Goal: Task Accomplishment & Management: Manage account settings

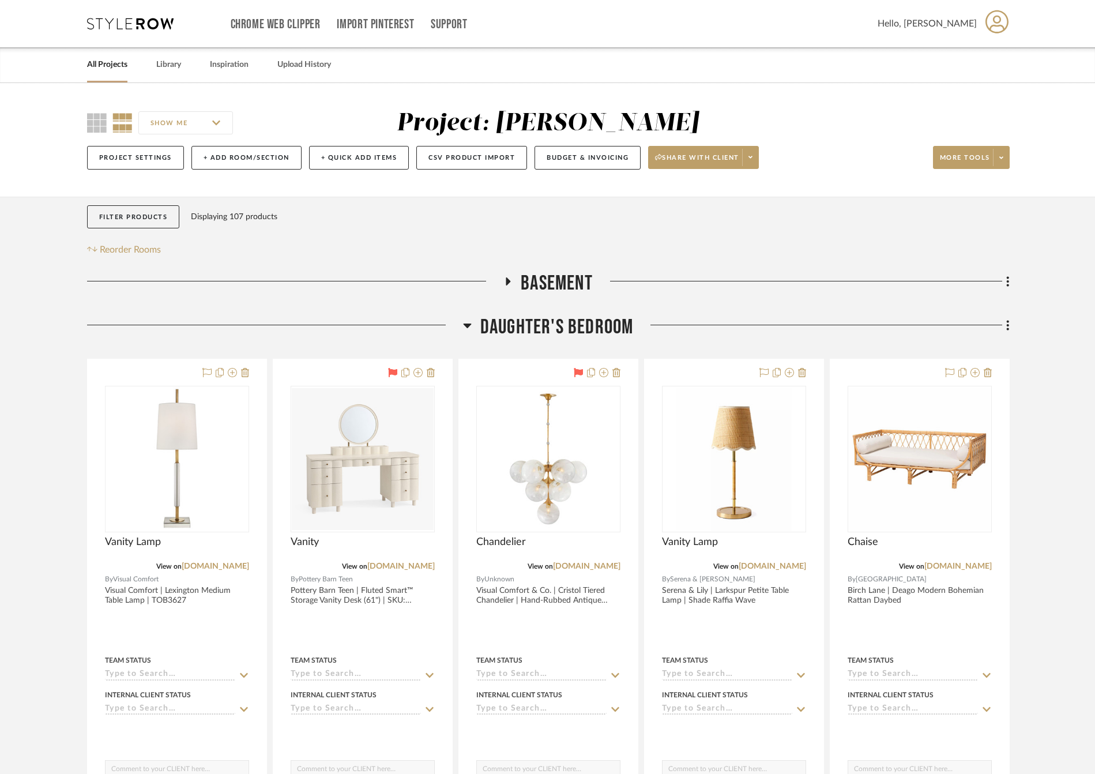
click at [111, 58] on link "All Projects" at bounding box center [107, 65] width 40 height 16
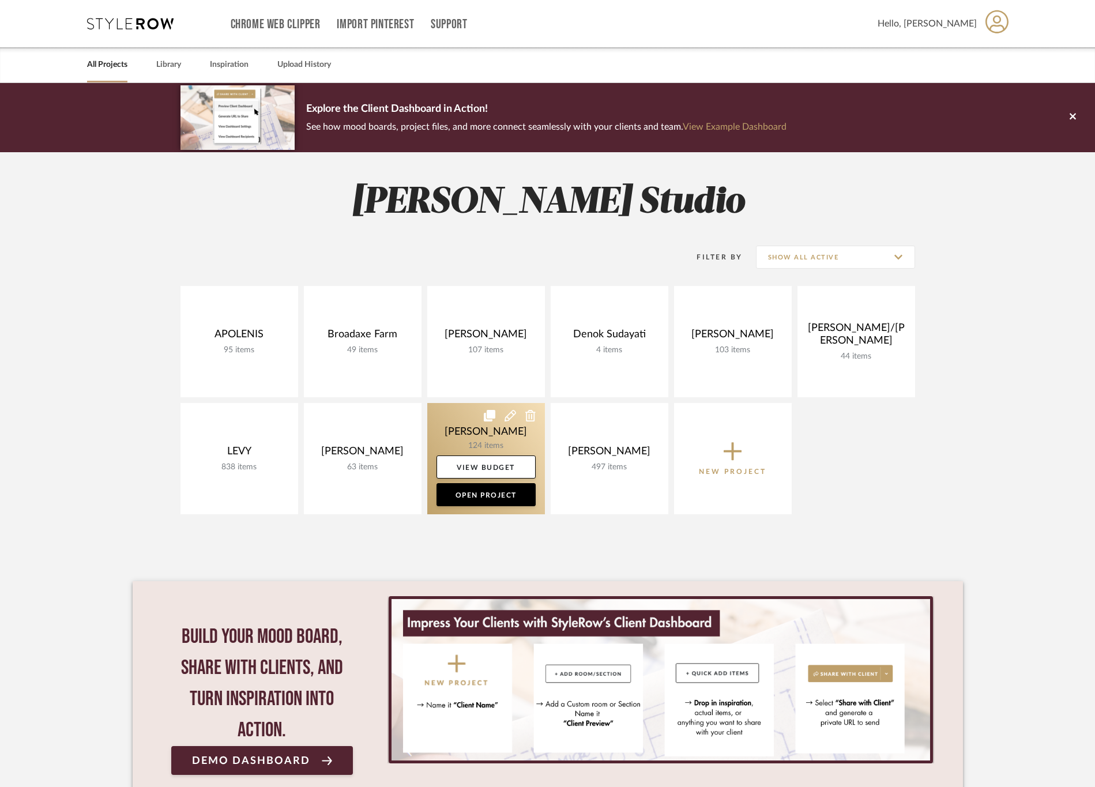
click at [442, 414] on link at bounding box center [486, 458] width 118 height 111
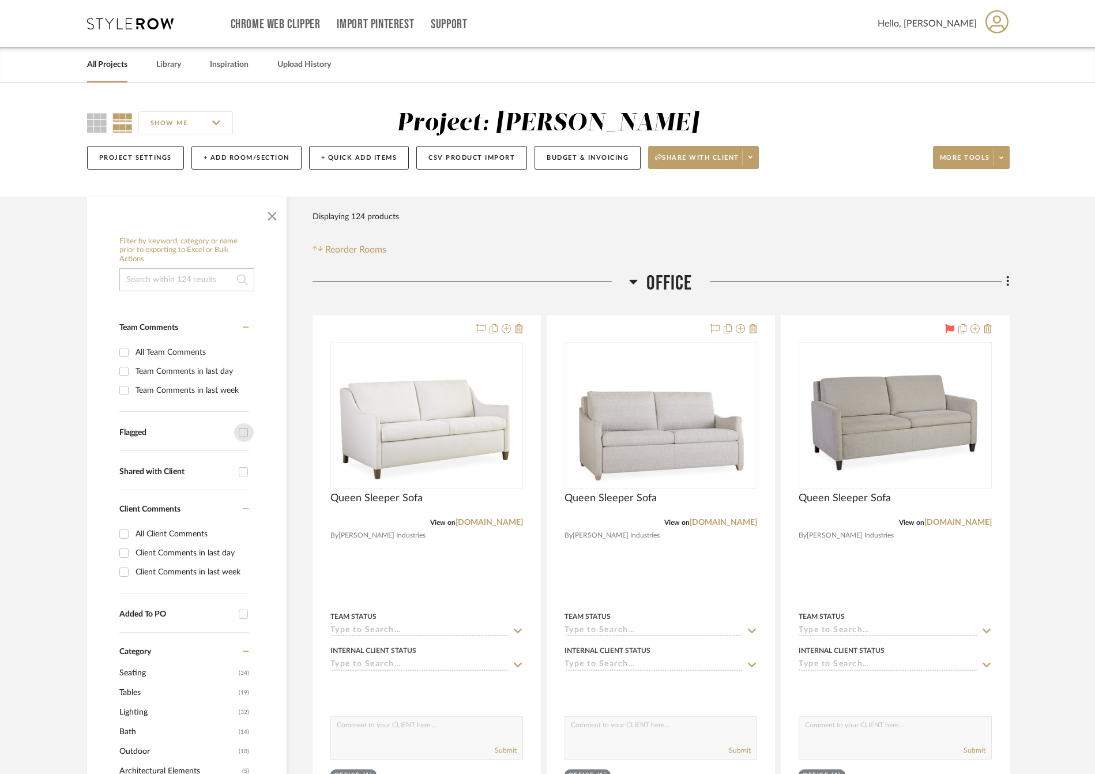
click at [236, 423] on input "Flagged" at bounding box center [243, 432] width 18 height 18
checkbox input "true"
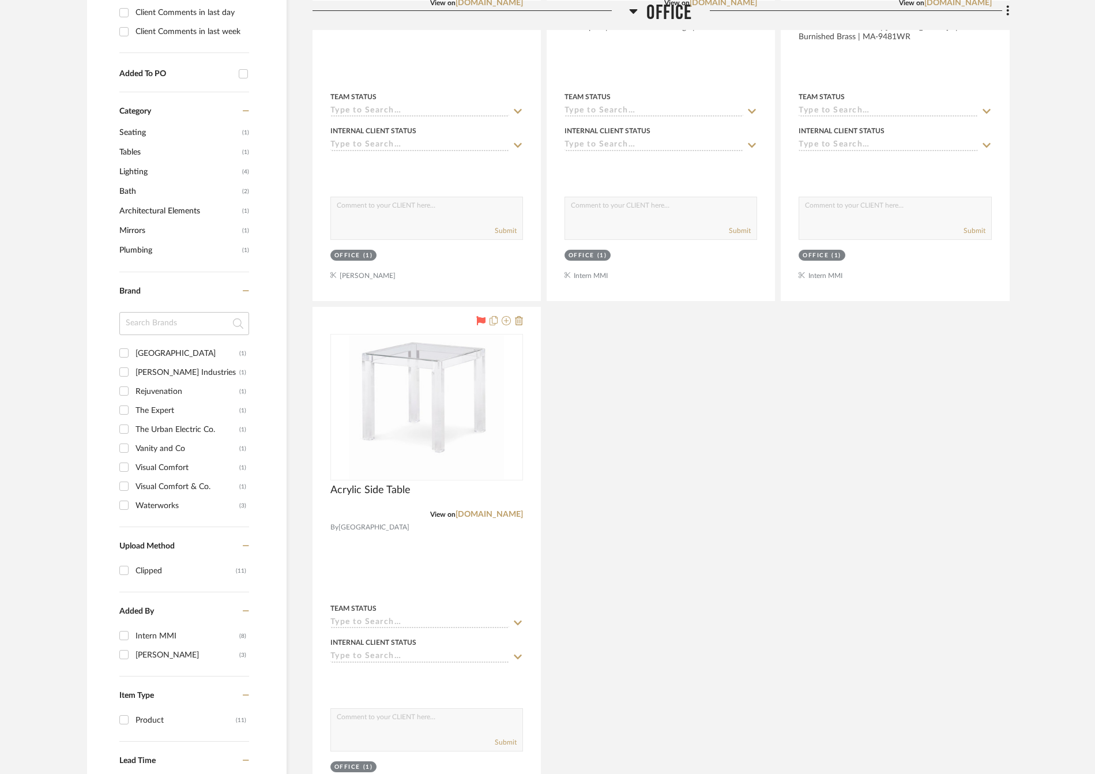
scroll to position [745, 0]
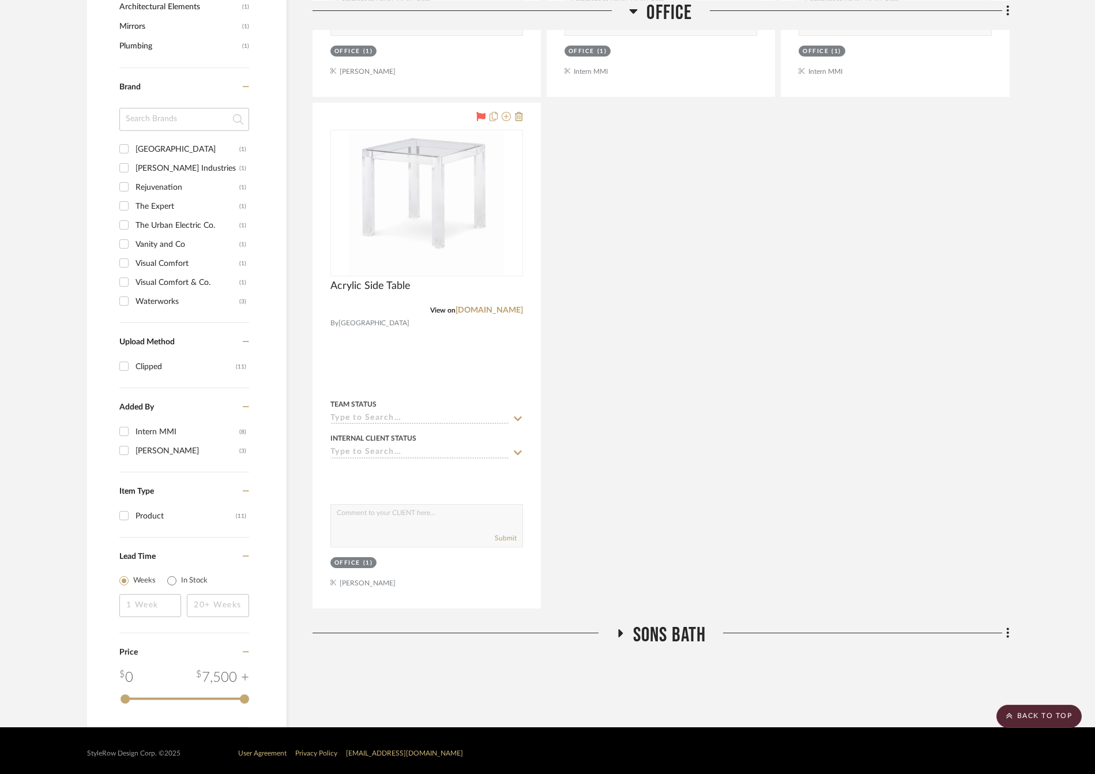
click at [671, 644] on span "SONS Bath" at bounding box center [669, 635] width 73 height 25
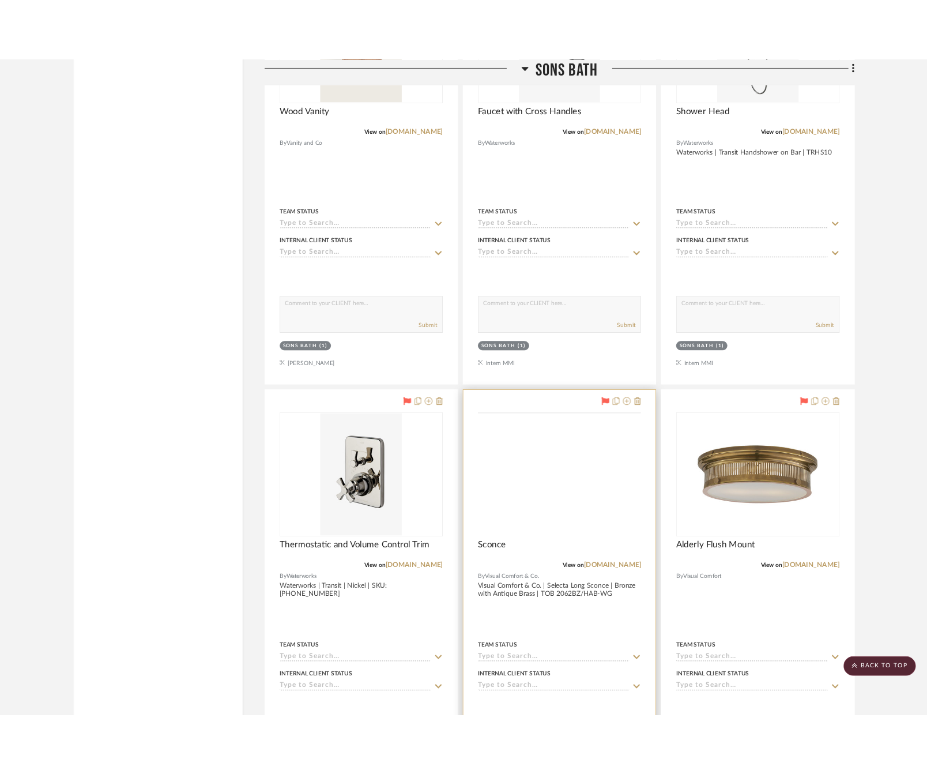
scroll to position [1350, 0]
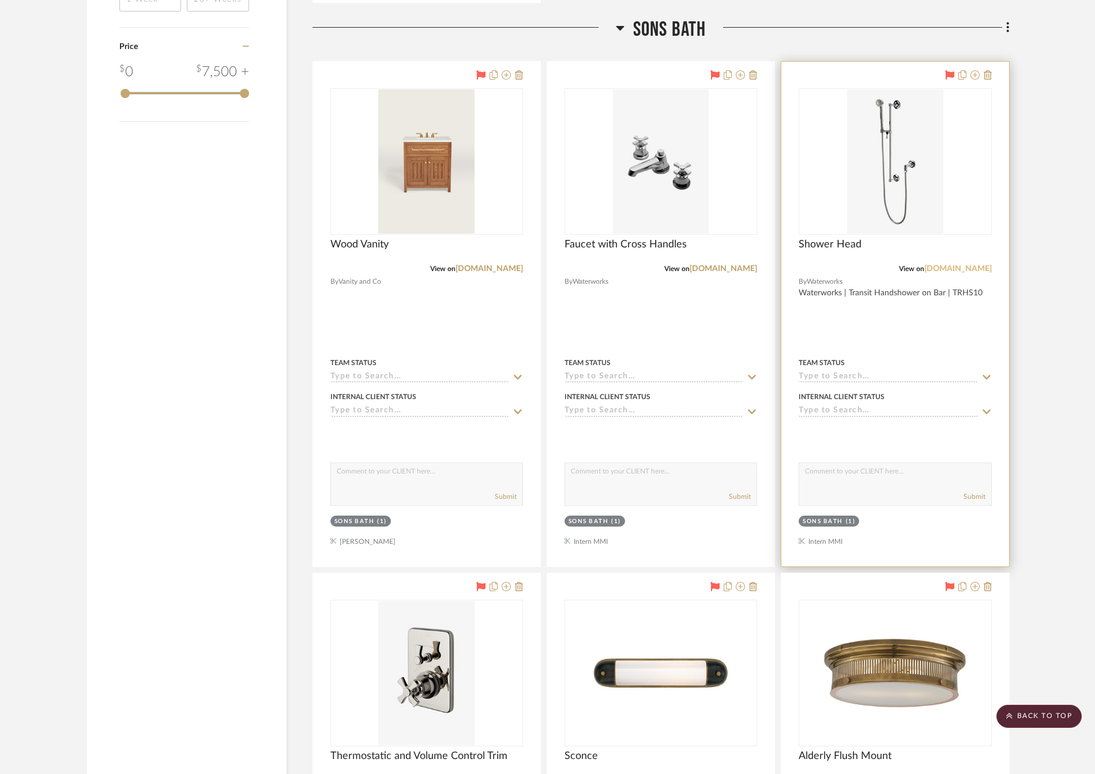
click at [952, 268] on link "[DOMAIN_NAME]" at bounding box center [958, 269] width 67 height 8
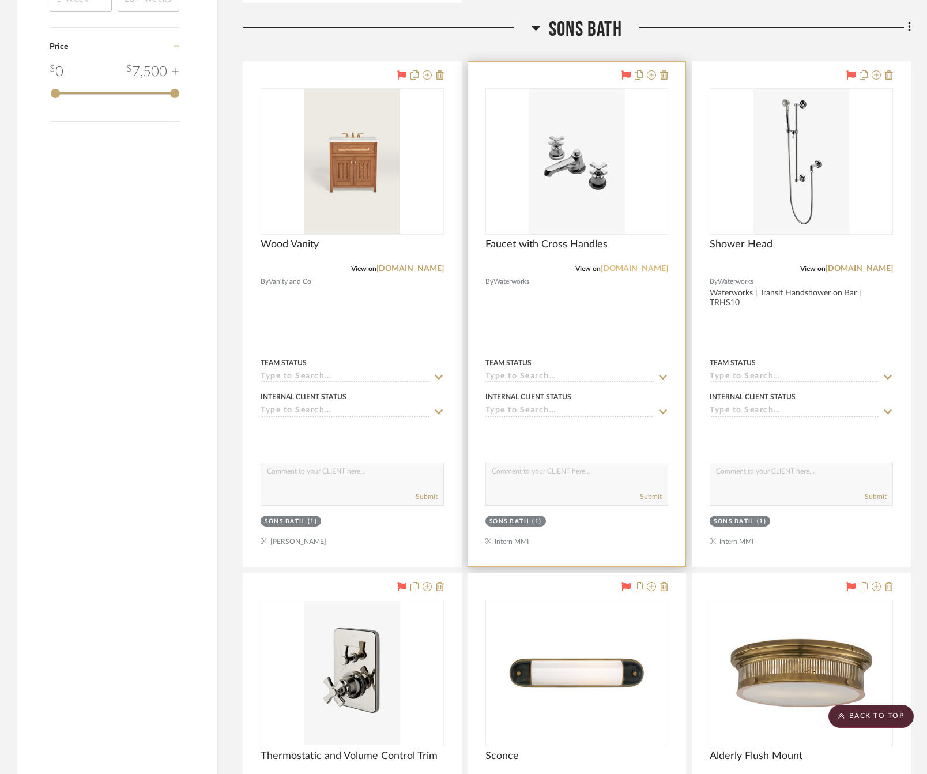
click at [656, 270] on link "[DOMAIN_NAME]" at bounding box center [634, 269] width 67 height 8
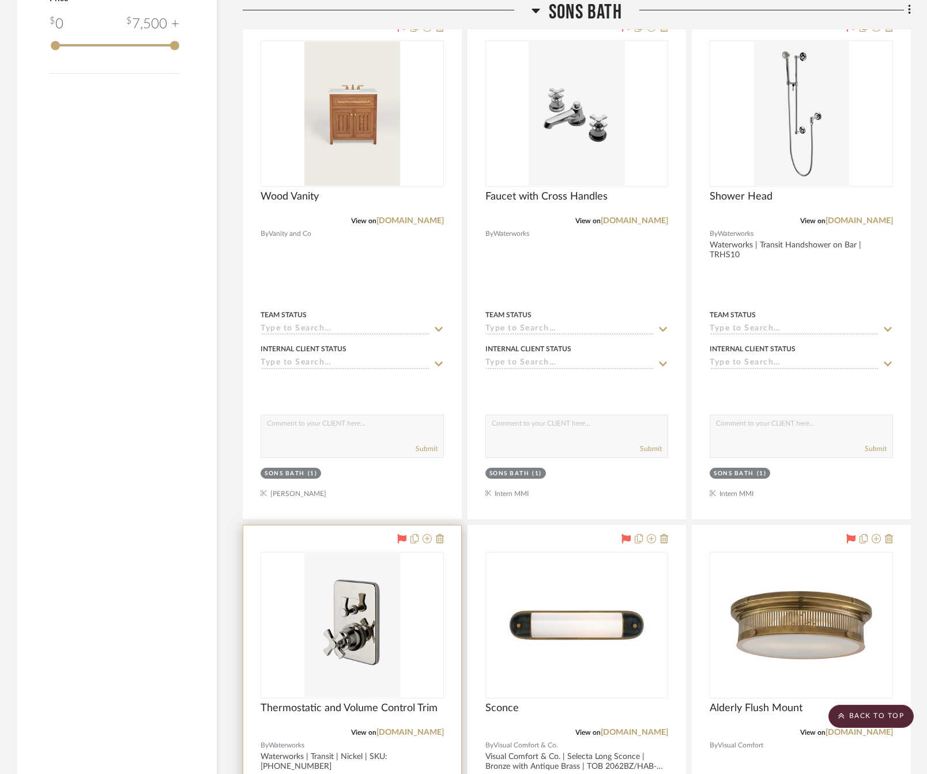
scroll to position [1437, 0]
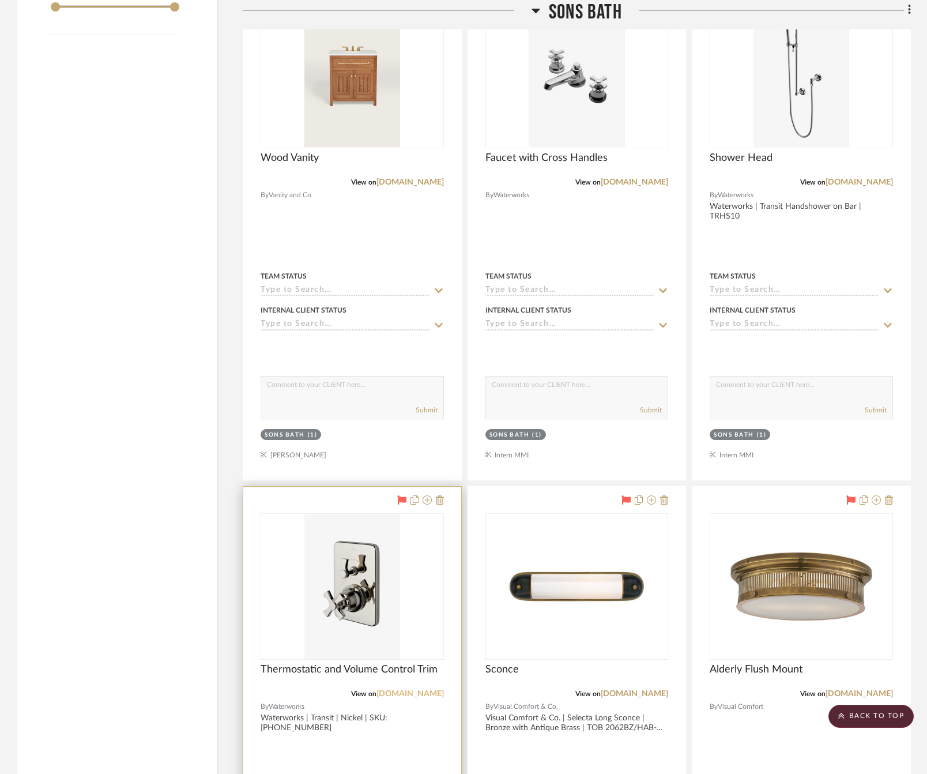
click at [400, 698] on link "[DOMAIN_NAME]" at bounding box center [410, 694] width 67 height 8
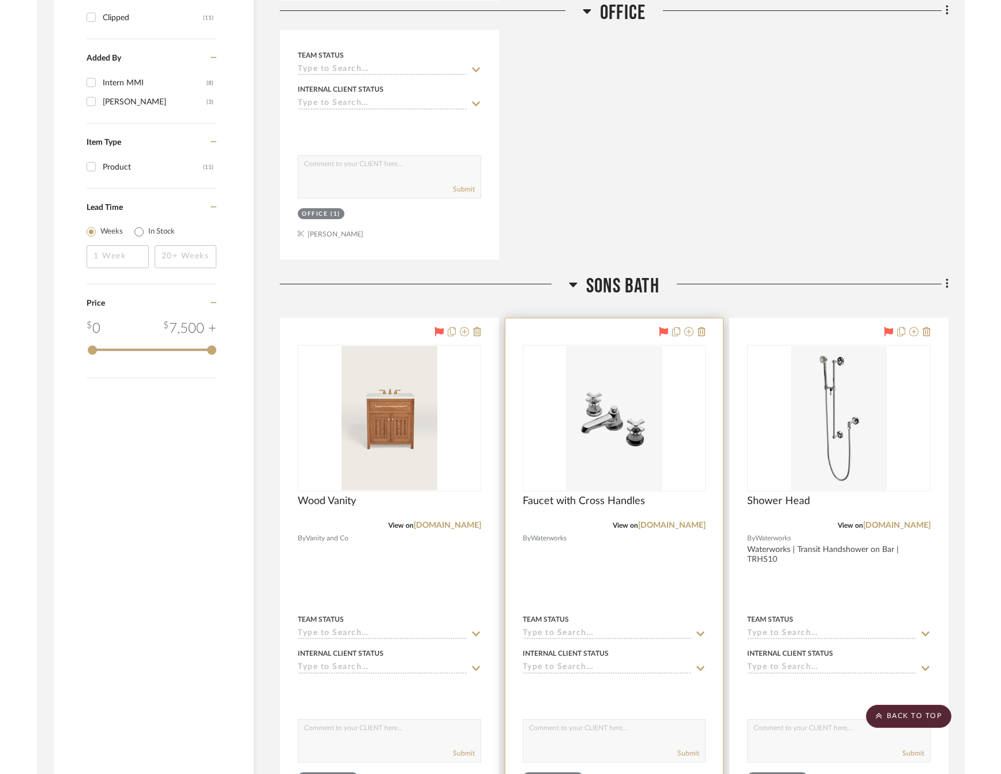
scroll to position [1091, 0]
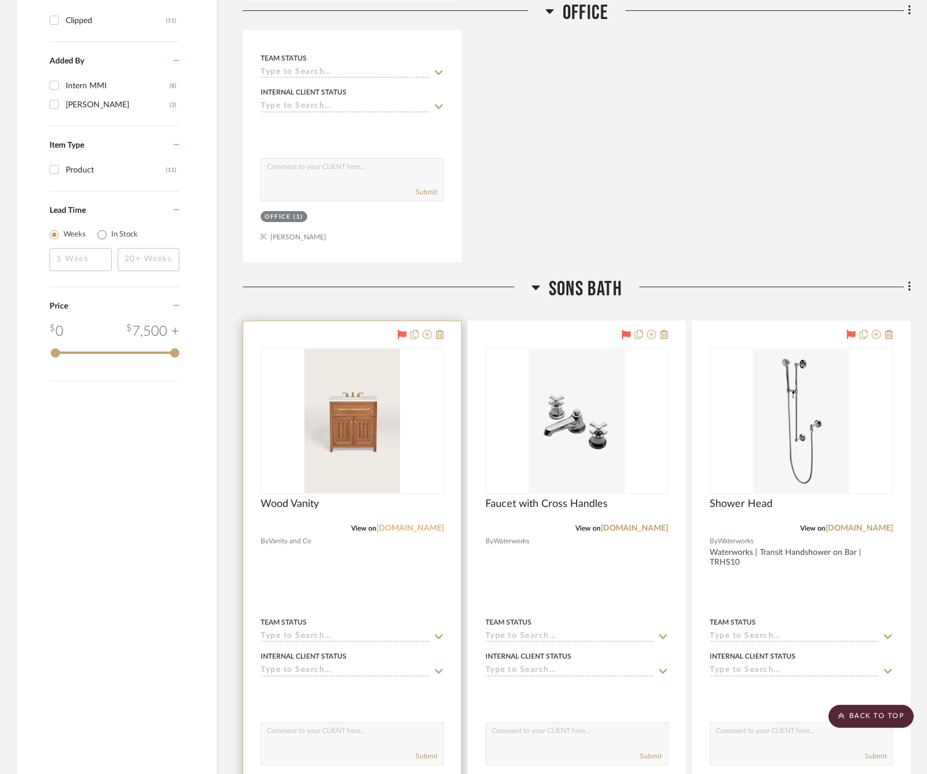
click at [407, 531] on link "[DOMAIN_NAME]" at bounding box center [410, 528] width 67 height 8
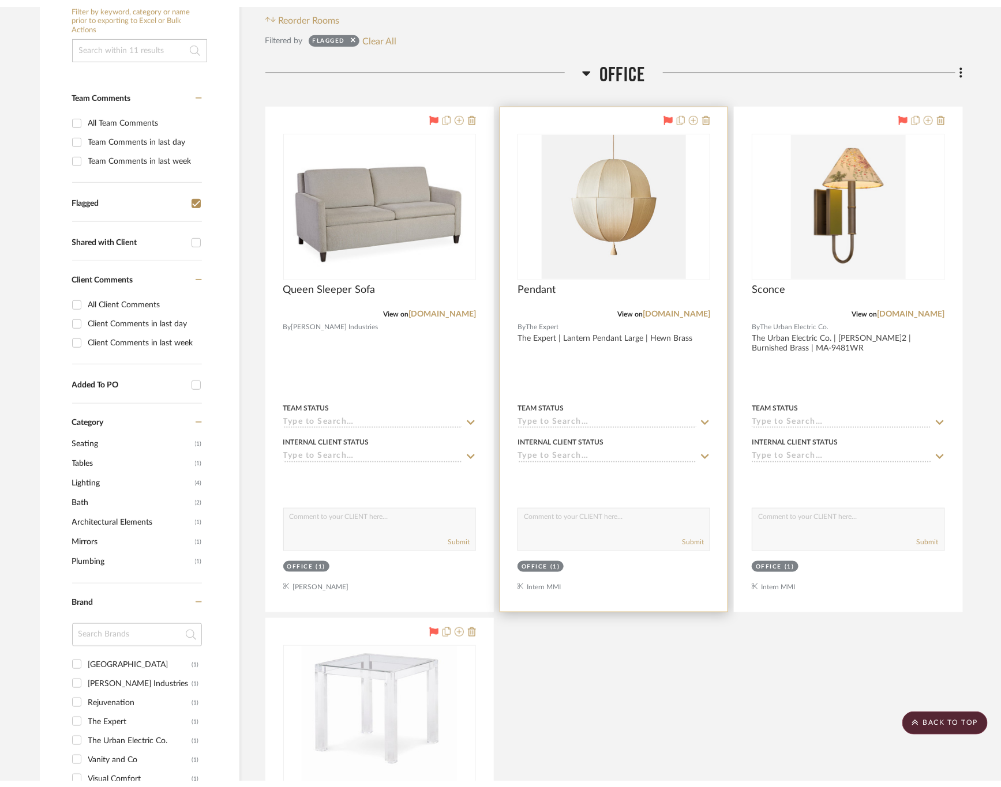
scroll to position [0, 0]
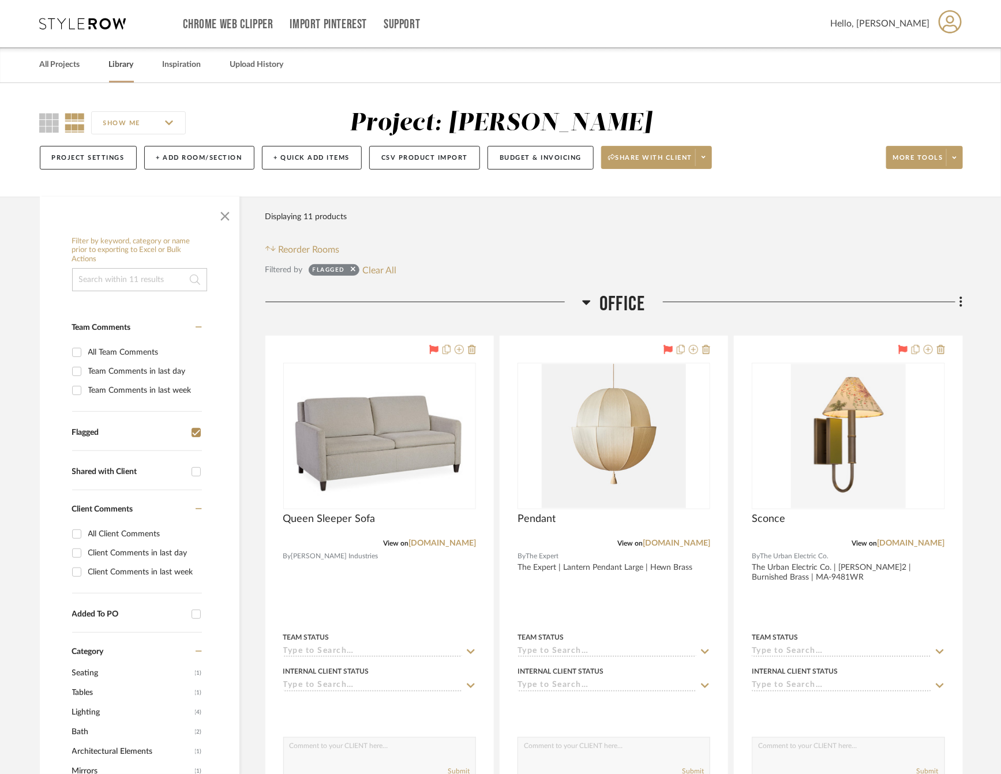
click at [113, 61] on link "Library" at bounding box center [121, 65] width 25 height 16
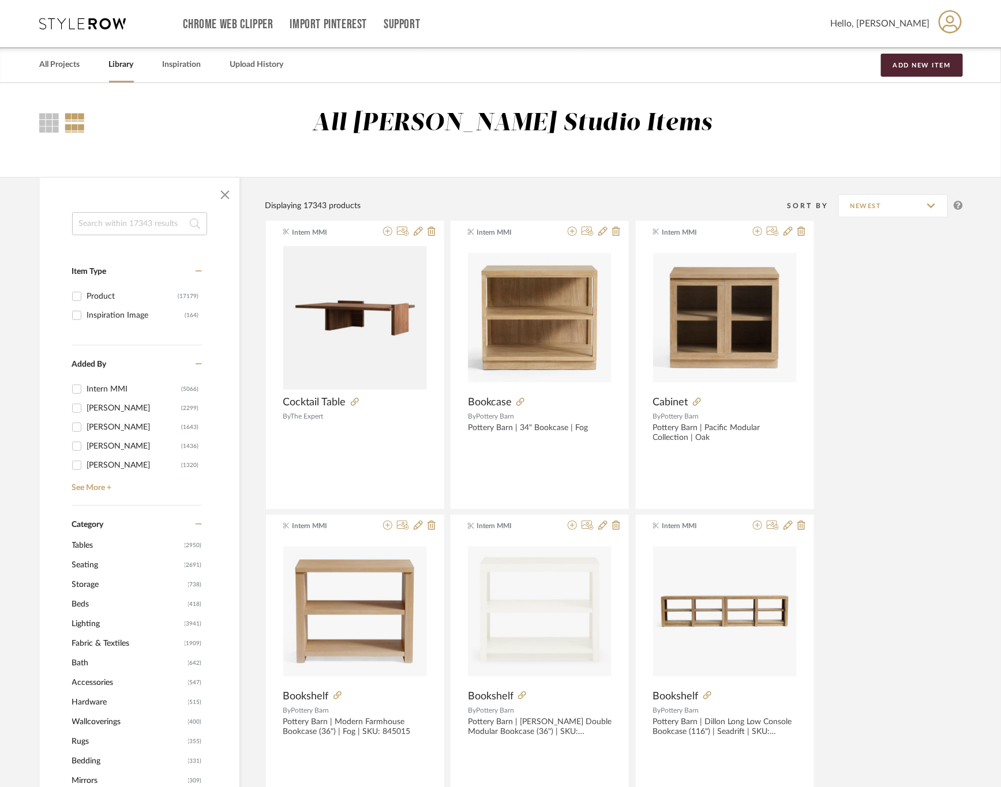
click at [140, 218] on input at bounding box center [139, 223] width 135 height 23
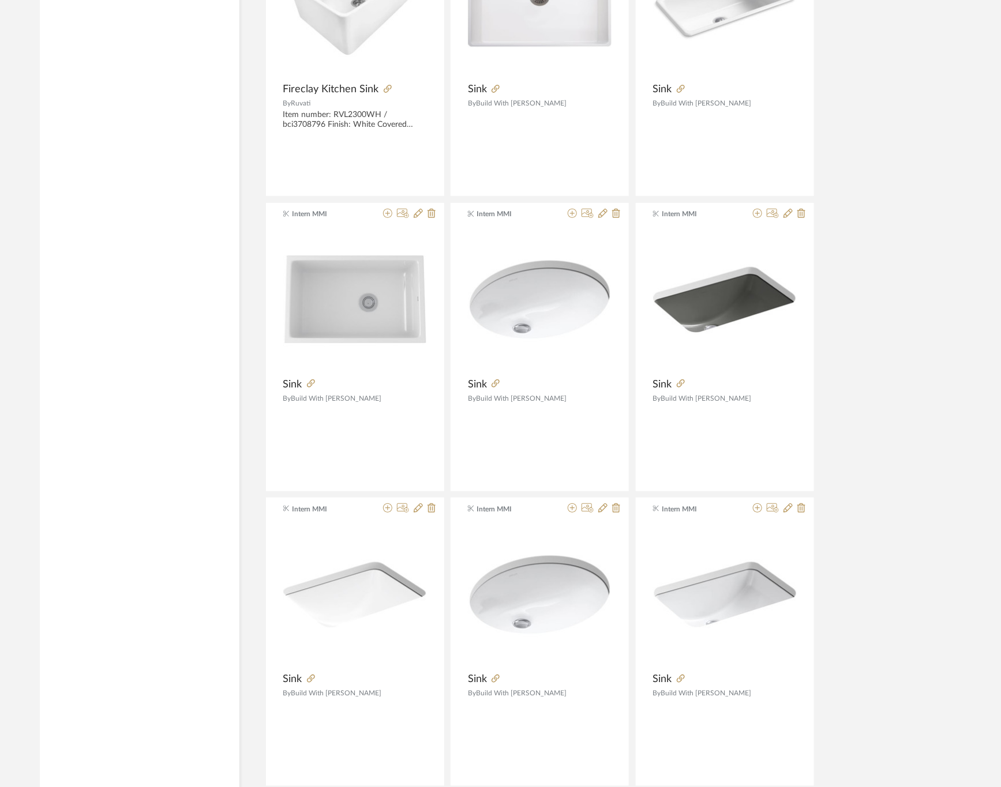
scroll to position [2336, 0]
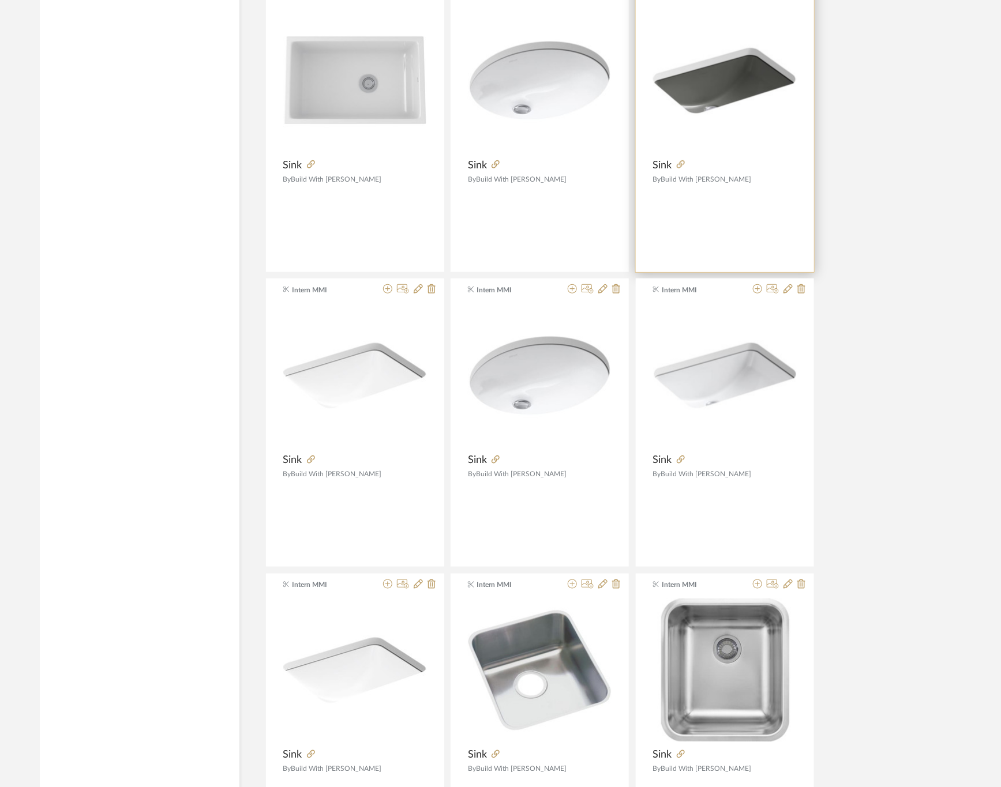
type input "SINK"
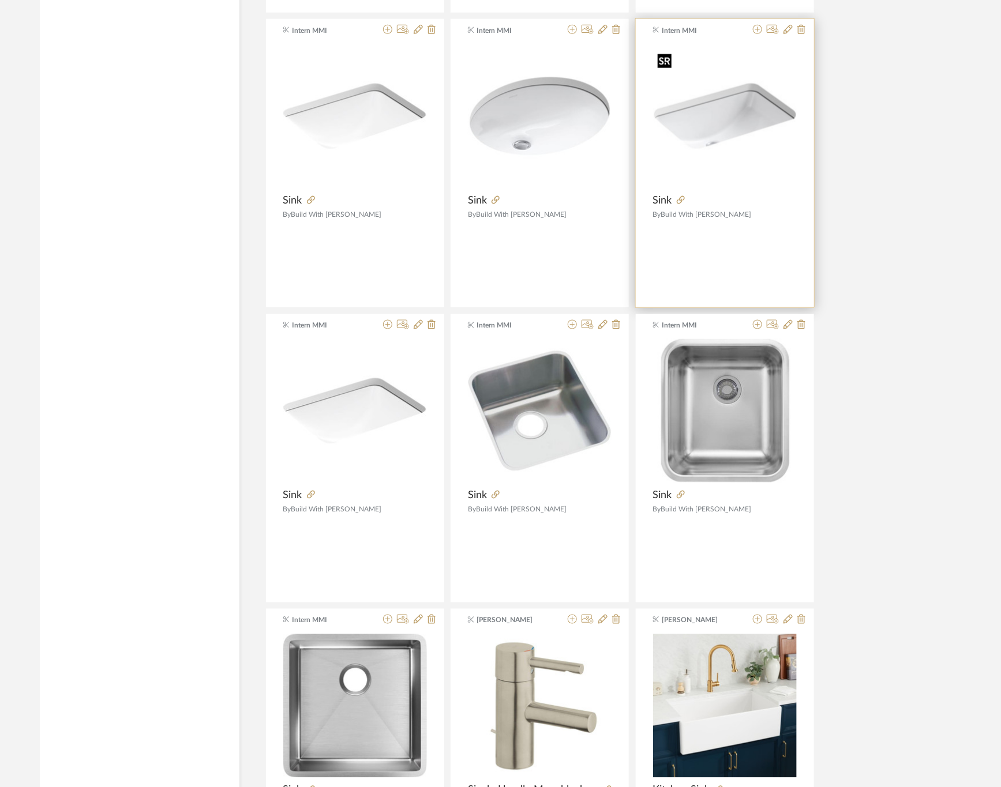
click at [738, 137] on img "0" at bounding box center [725, 116] width 144 height 144
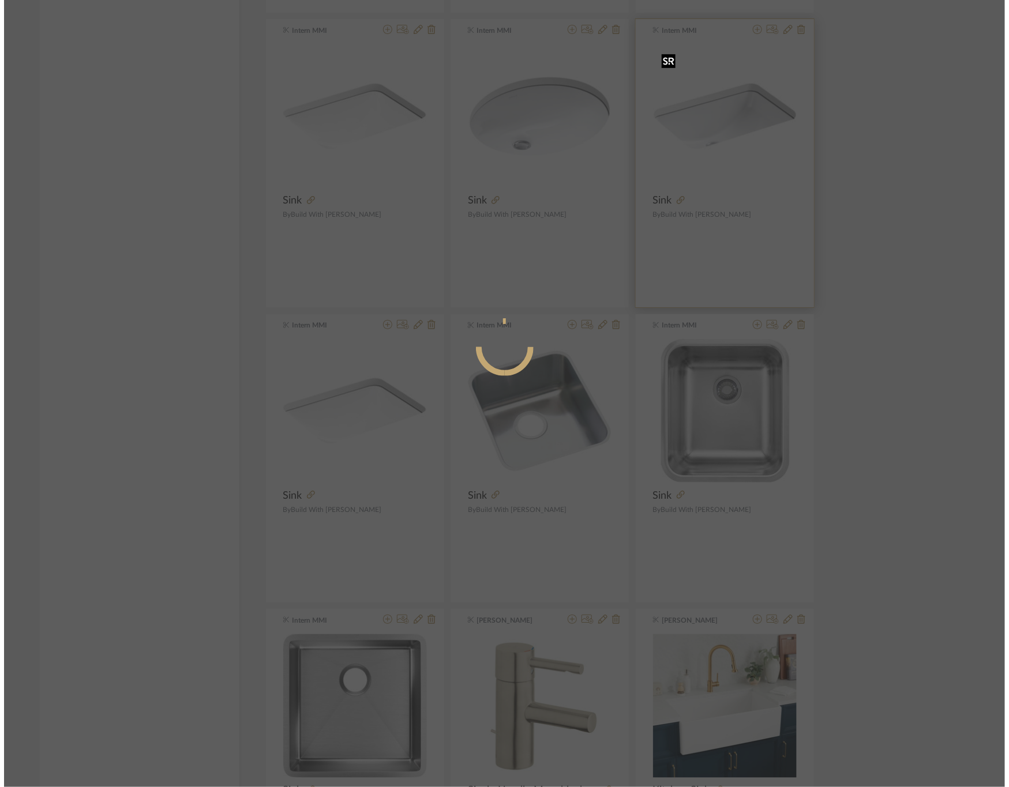
scroll to position [0, 0]
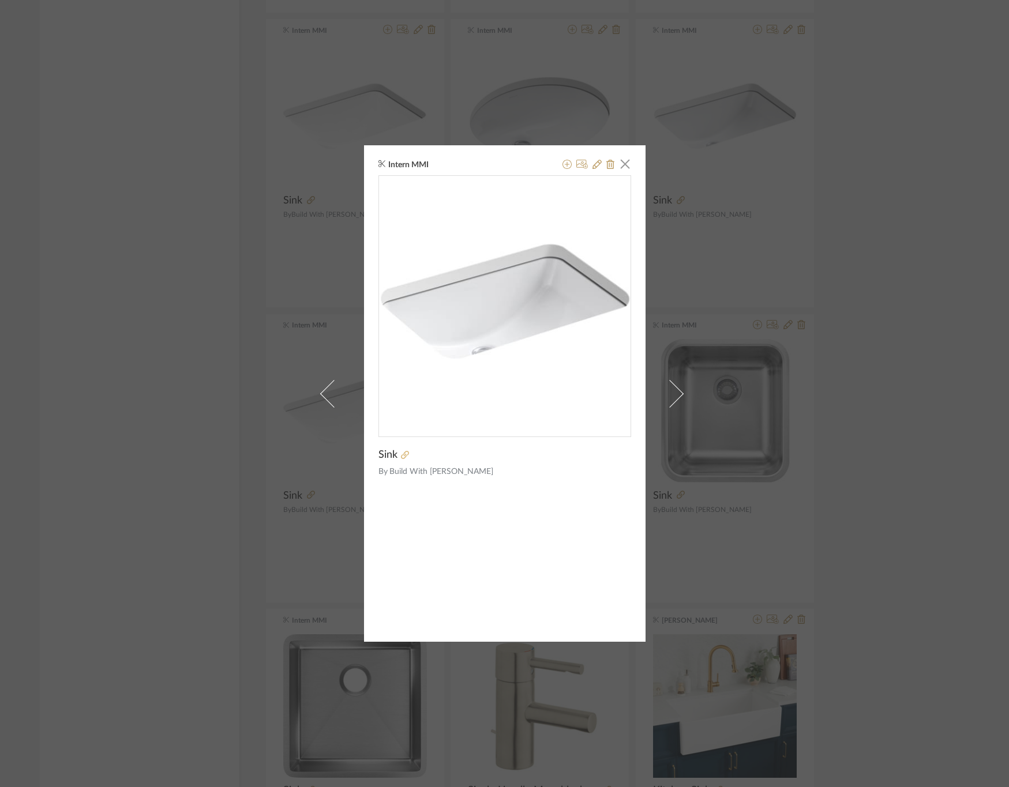
click at [401, 455] on icon at bounding box center [405, 455] width 8 height 8
click at [622, 164] on span "button" at bounding box center [625, 163] width 23 height 23
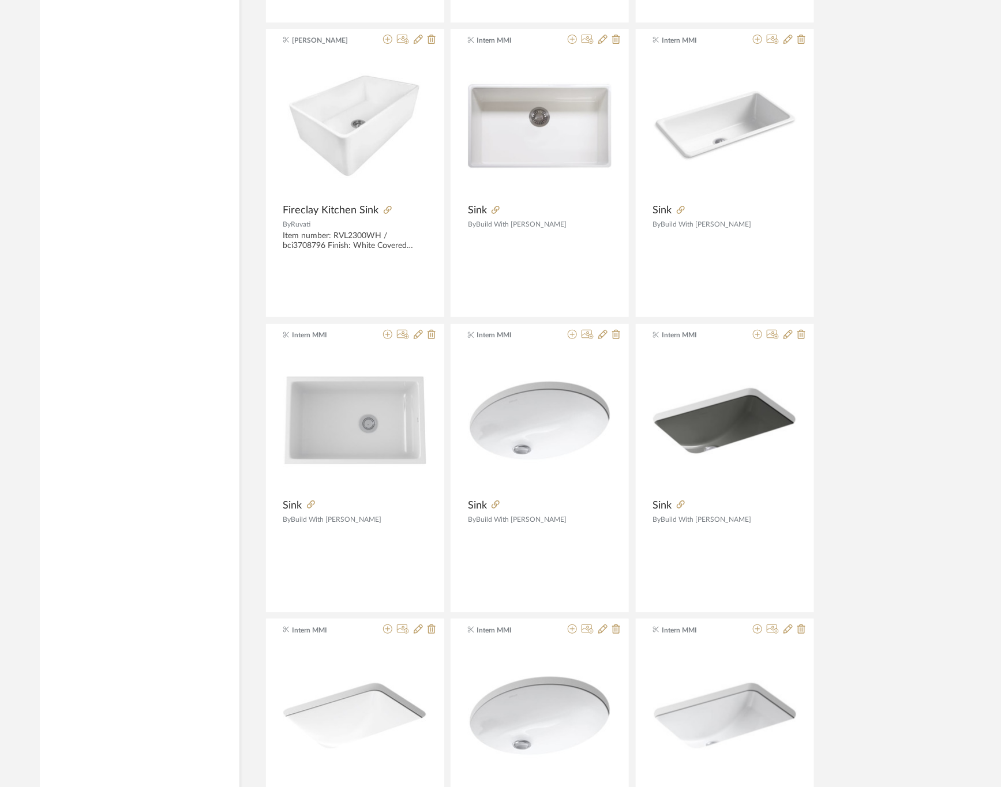
scroll to position [2249, 0]
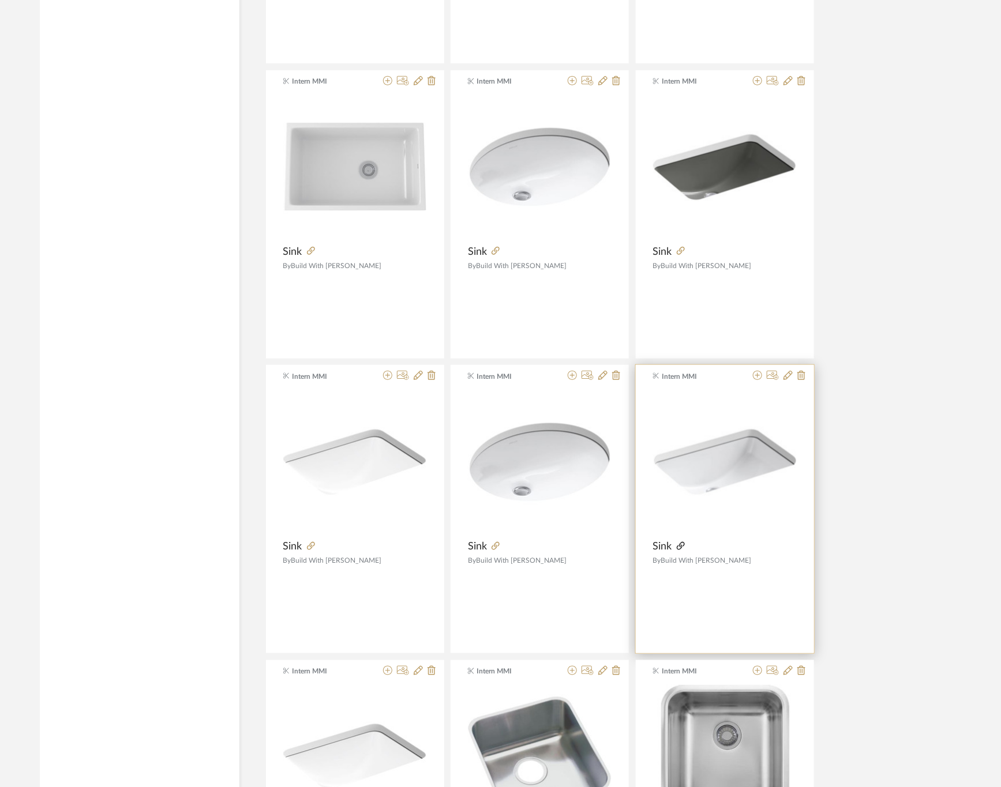
click at [677, 550] on icon at bounding box center [681, 546] width 8 height 8
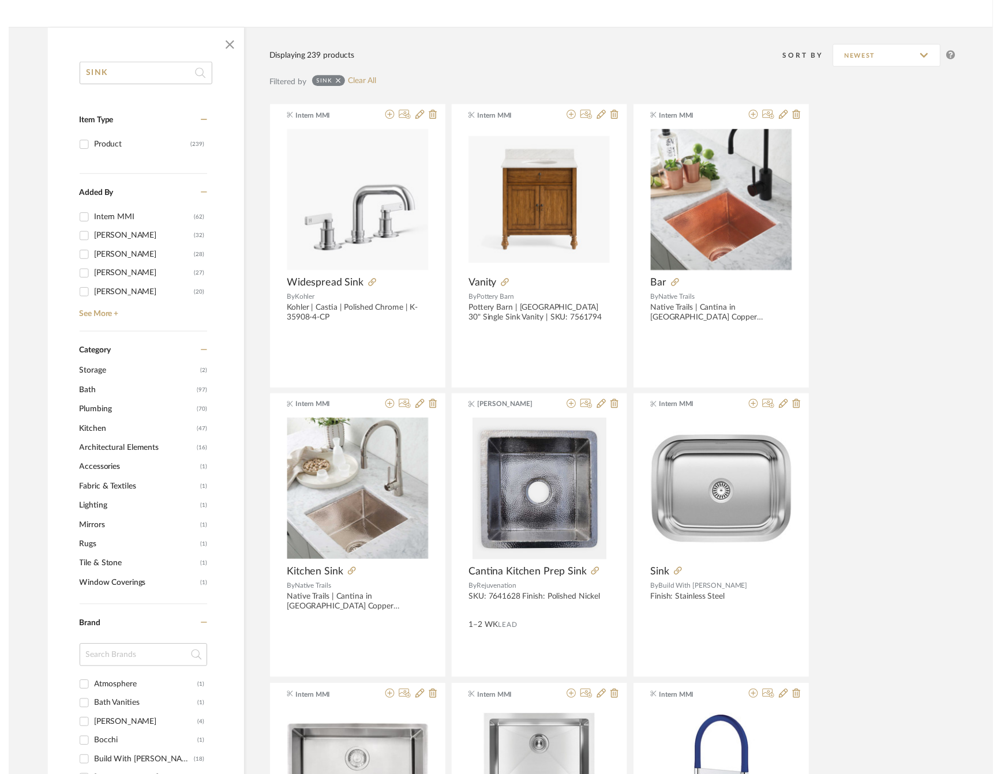
scroll to position [0, 0]
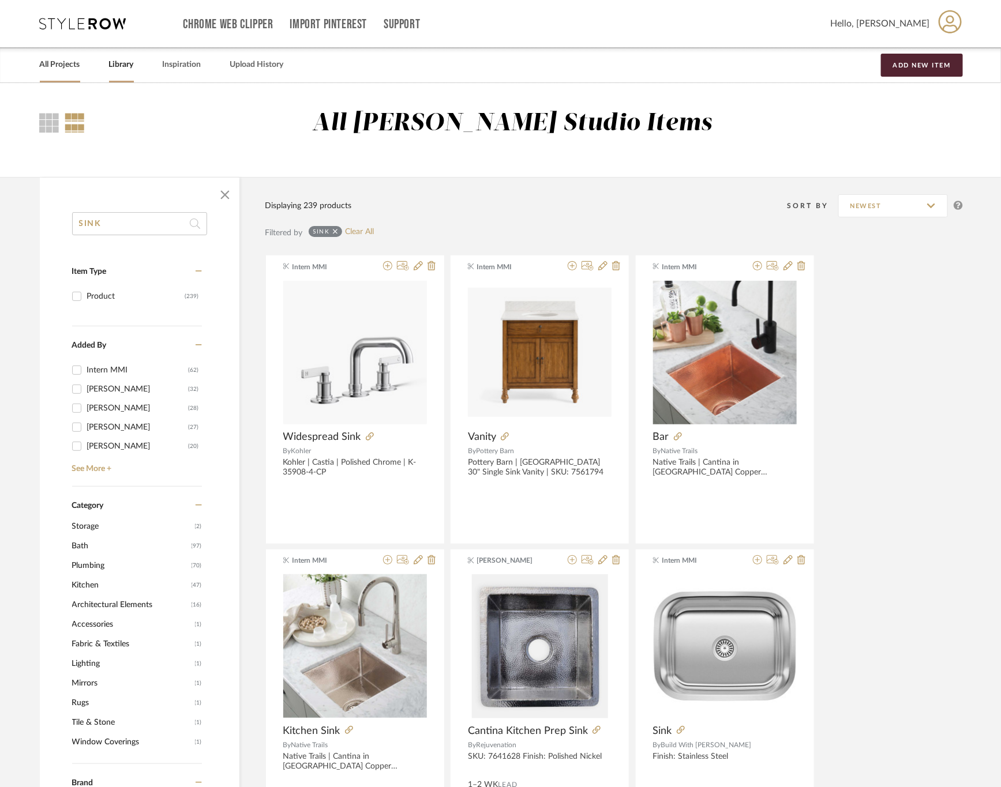
click at [72, 62] on link "All Projects" at bounding box center [60, 65] width 40 height 16
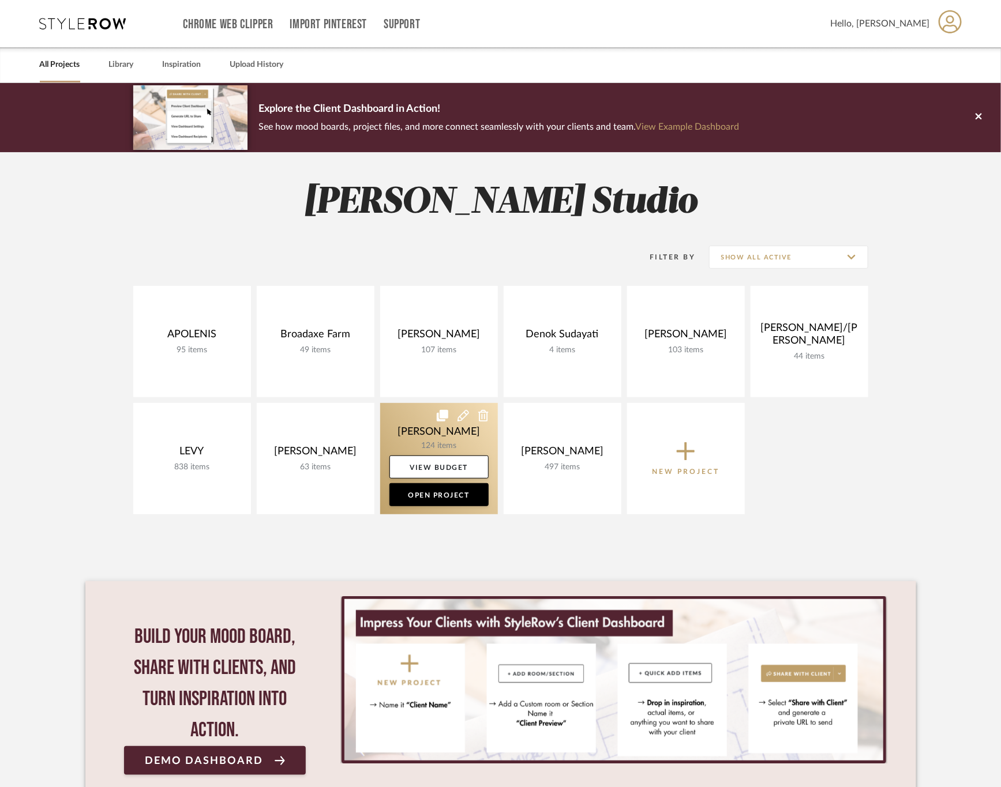
click at [398, 431] on link at bounding box center [439, 458] width 118 height 111
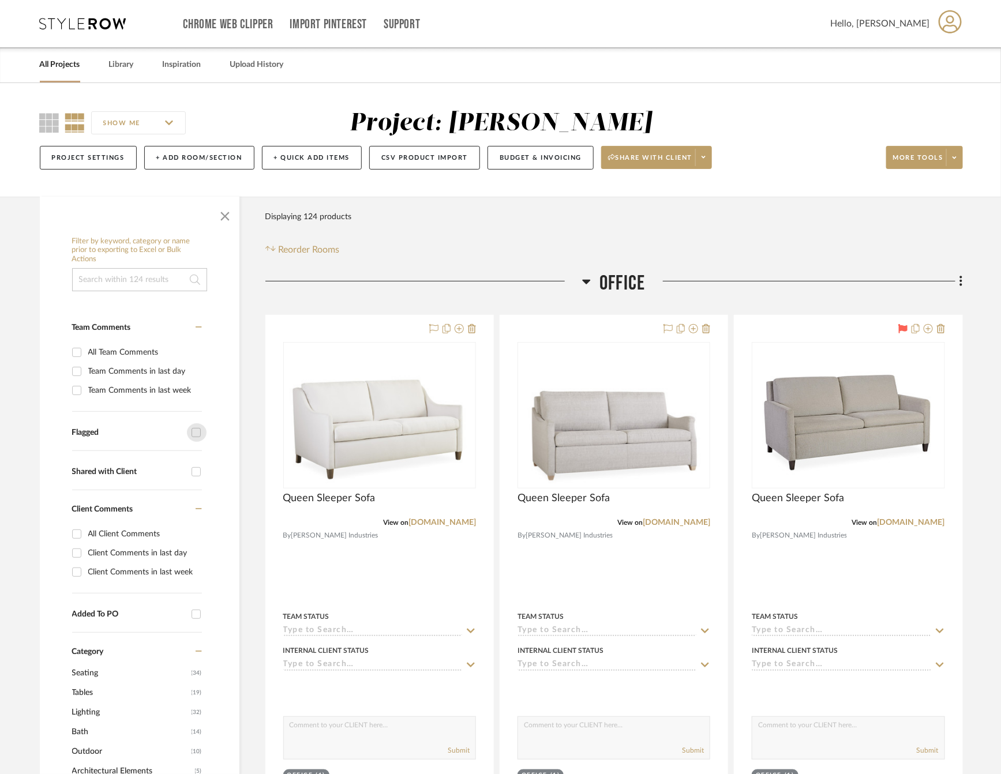
drag, startPoint x: 196, startPoint y: 427, endPoint x: 344, endPoint y: 426, distance: 148.8
click at [196, 428] on input "Flagged" at bounding box center [196, 432] width 18 height 18
checkbox input "true"
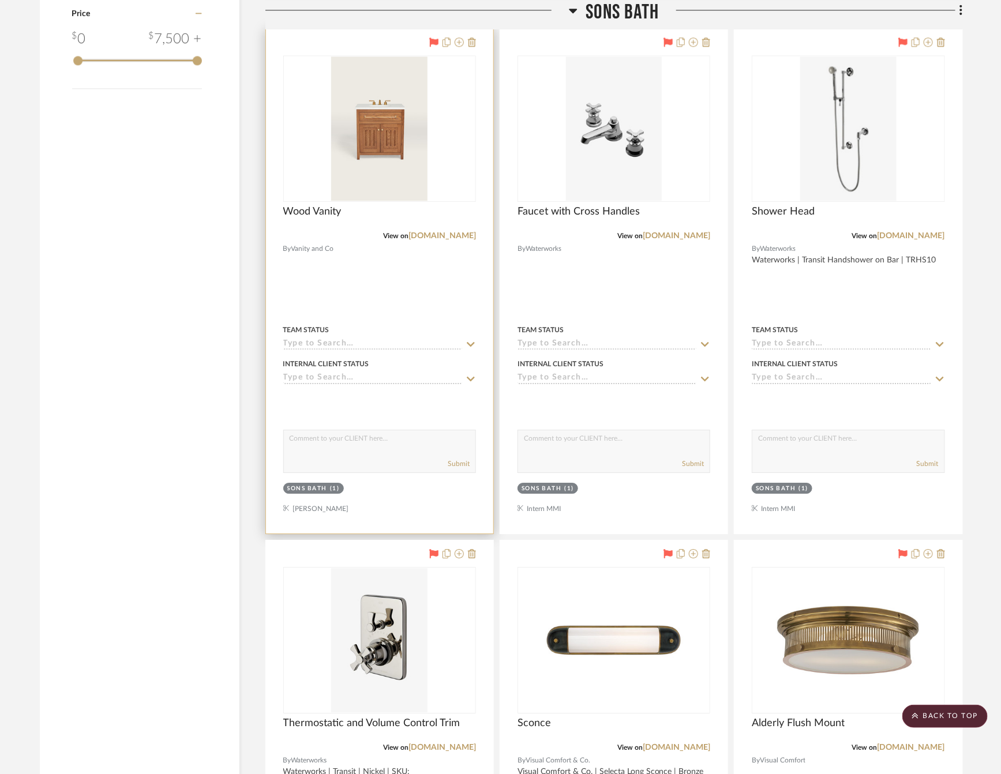
scroll to position [1384, 0]
click at [434, 239] on link "[DOMAIN_NAME]" at bounding box center [441, 235] width 67 height 8
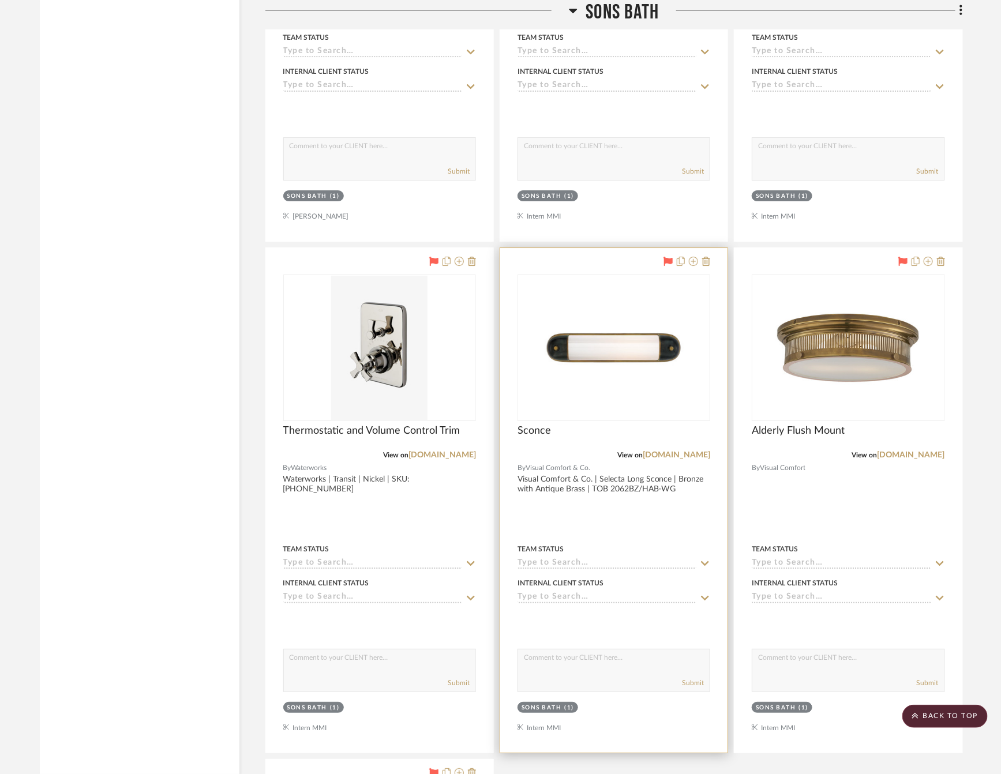
scroll to position [1644, 0]
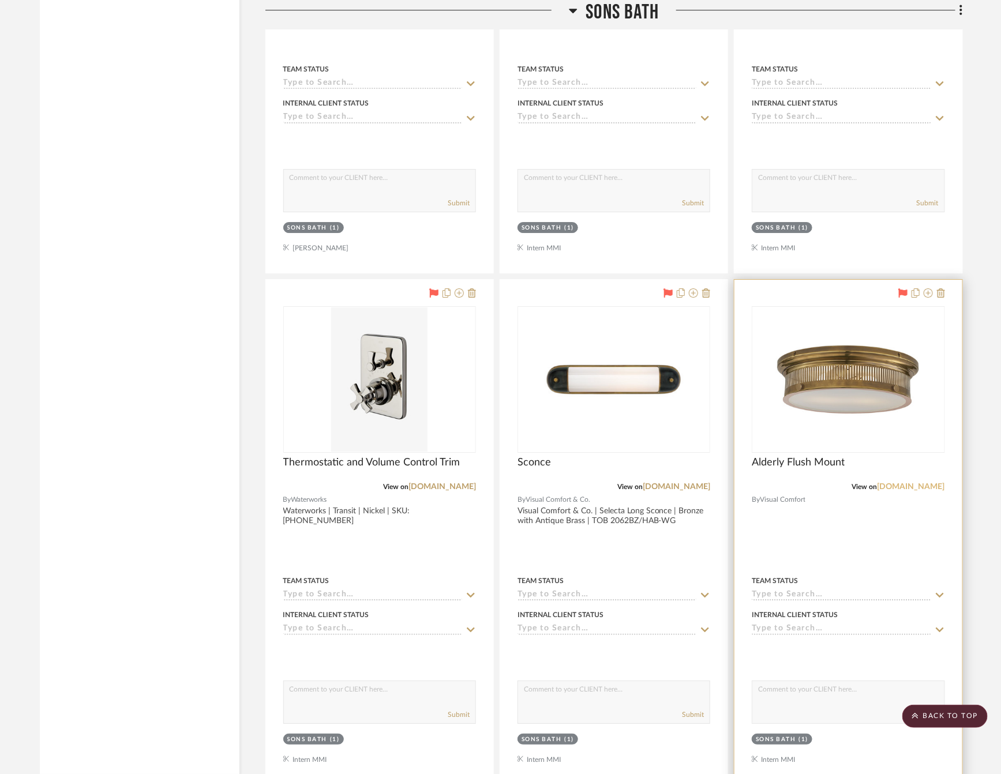
click at [917, 491] on link "[DOMAIN_NAME]" at bounding box center [910, 487] width 67 height 8
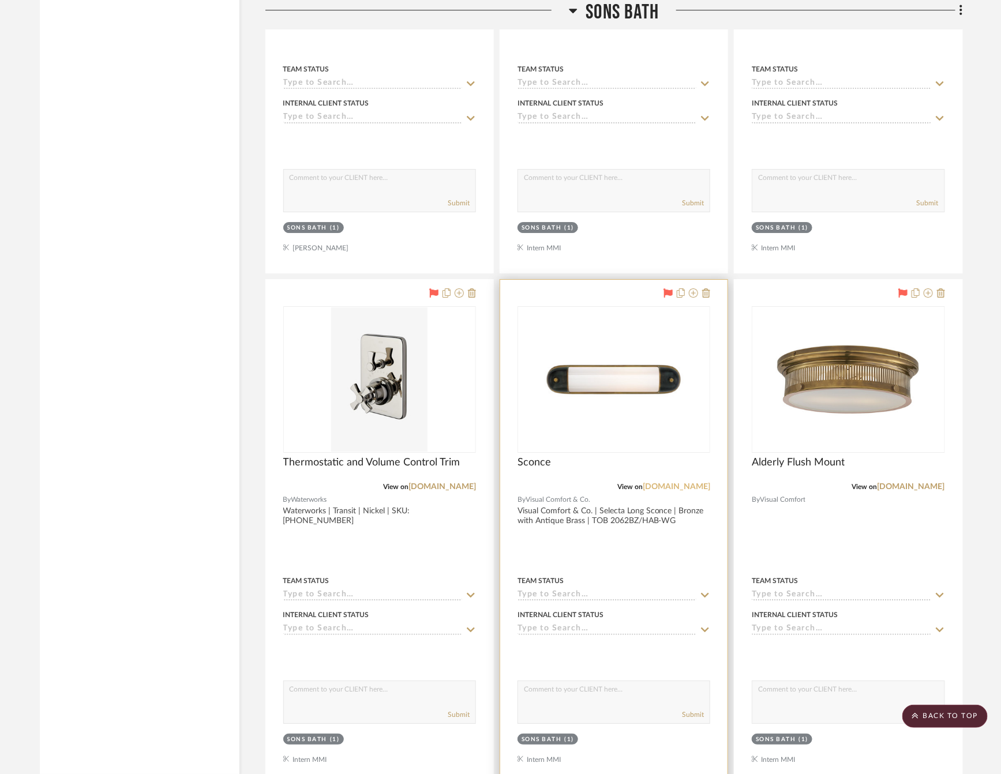
click at [675, 491] on link "[DOMAIN_NAME]" at bounding box center [675, 487] width 67 height 8
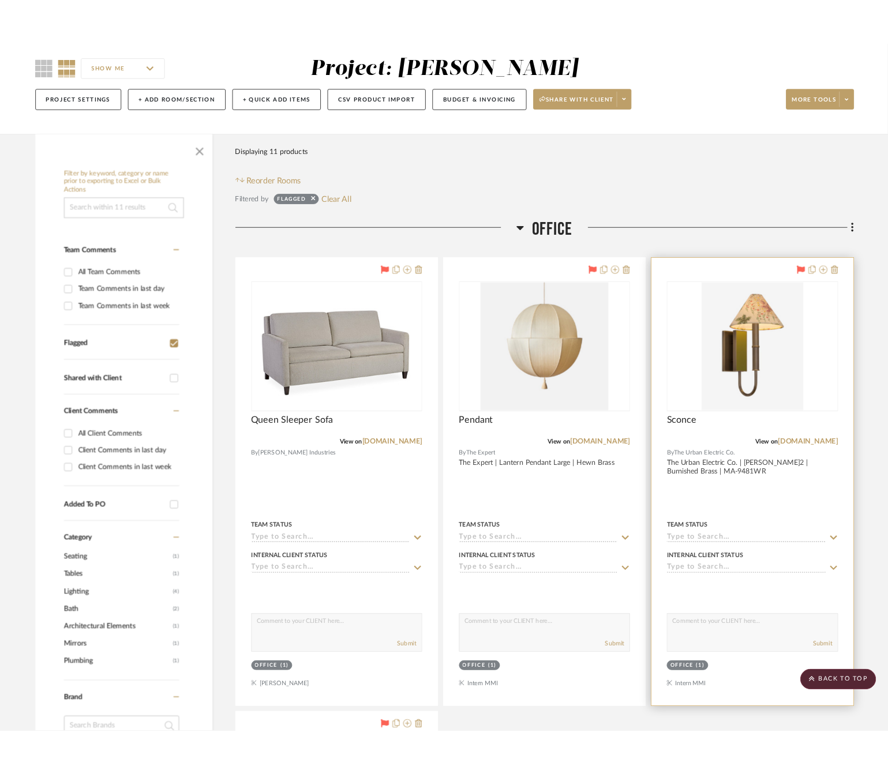
scroll to position [87, 0]
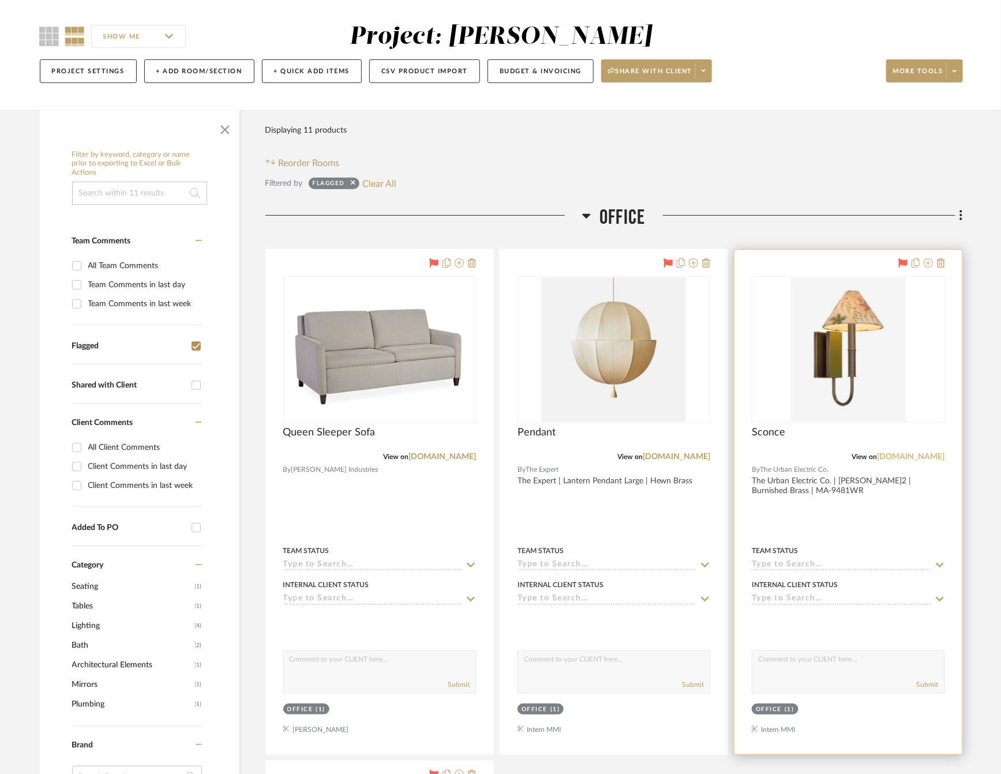
click at [908, 455] on link "[DOMAIN_NAME]" at bounding box center [910, 457] width 67 height 8
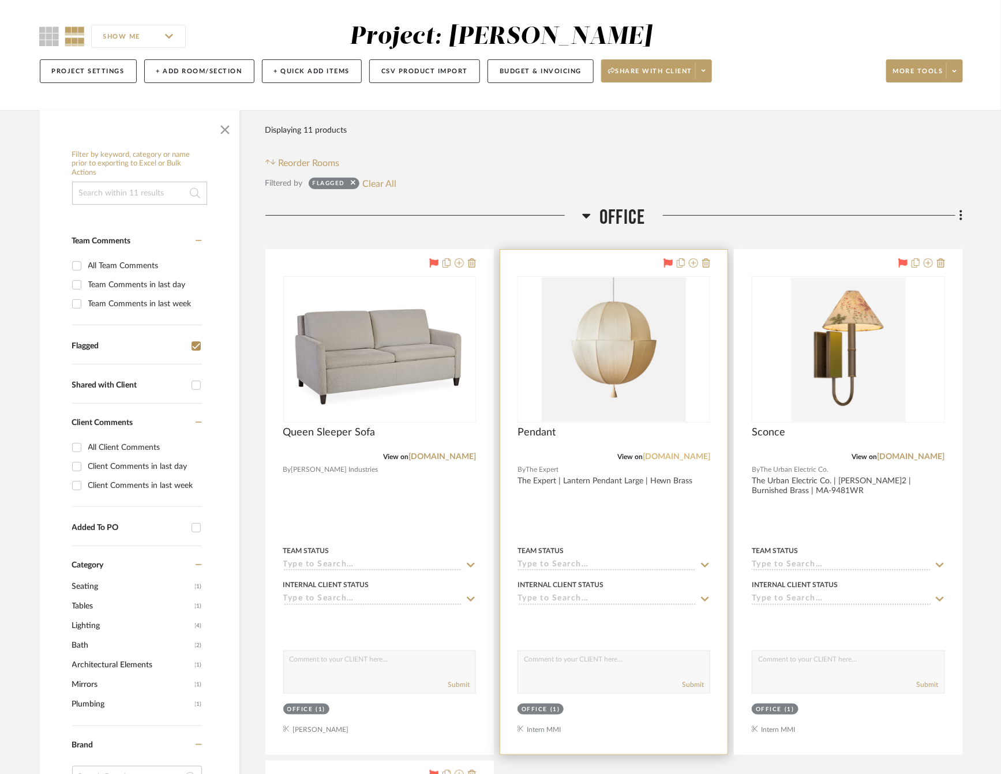
click at [670, 457] on link "[DOMAIN_NAME]" at bounding box center [675, 457] width 67 height 8
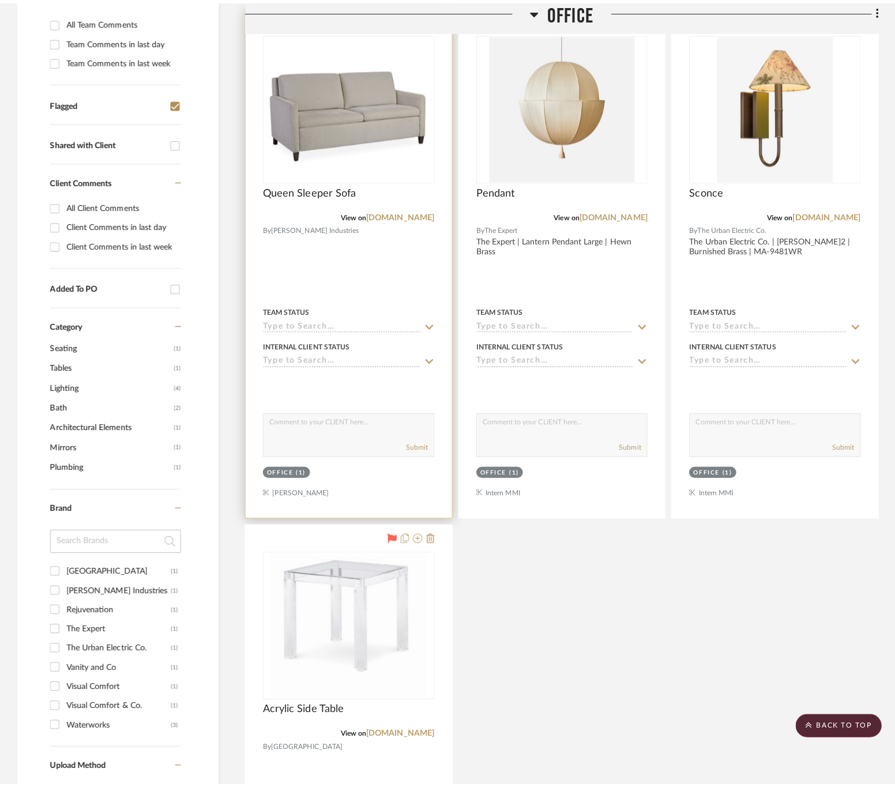
scroll to position [0, 0]
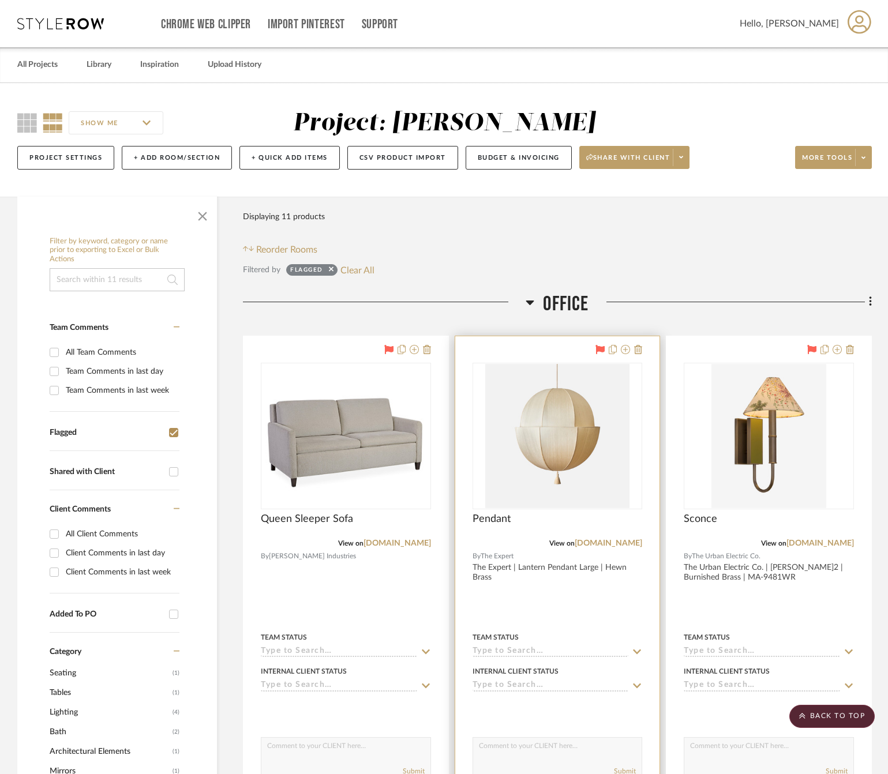
click at [548, 590] on div at bounding box center [557, 588] width 205 height 505
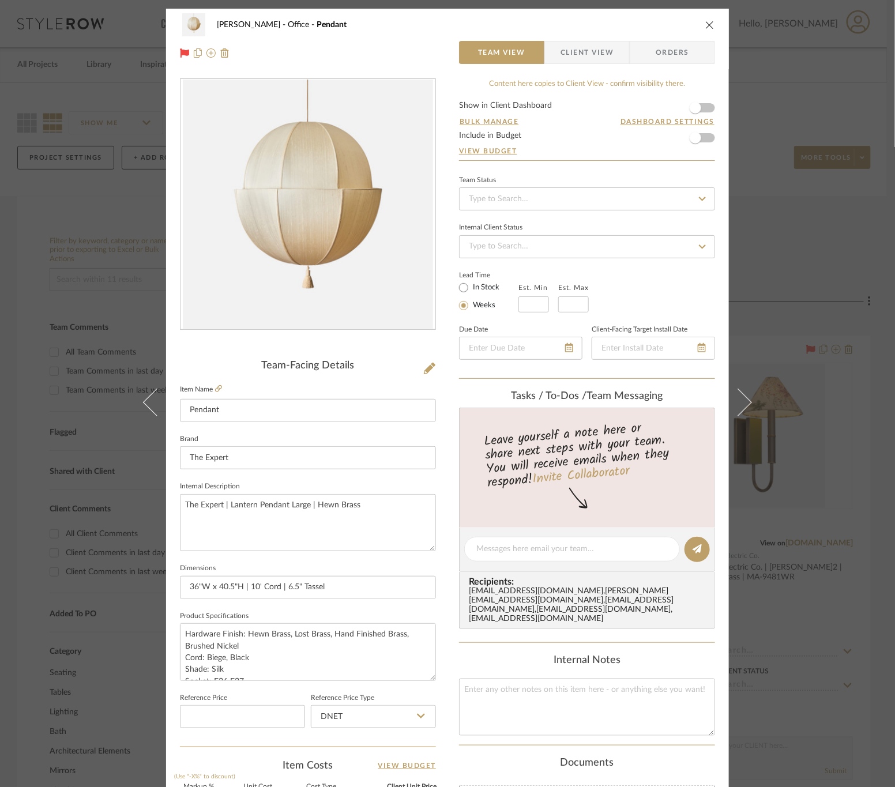
click at [431, 365] on icon at bounding box center [430, 369] width 12 height 12
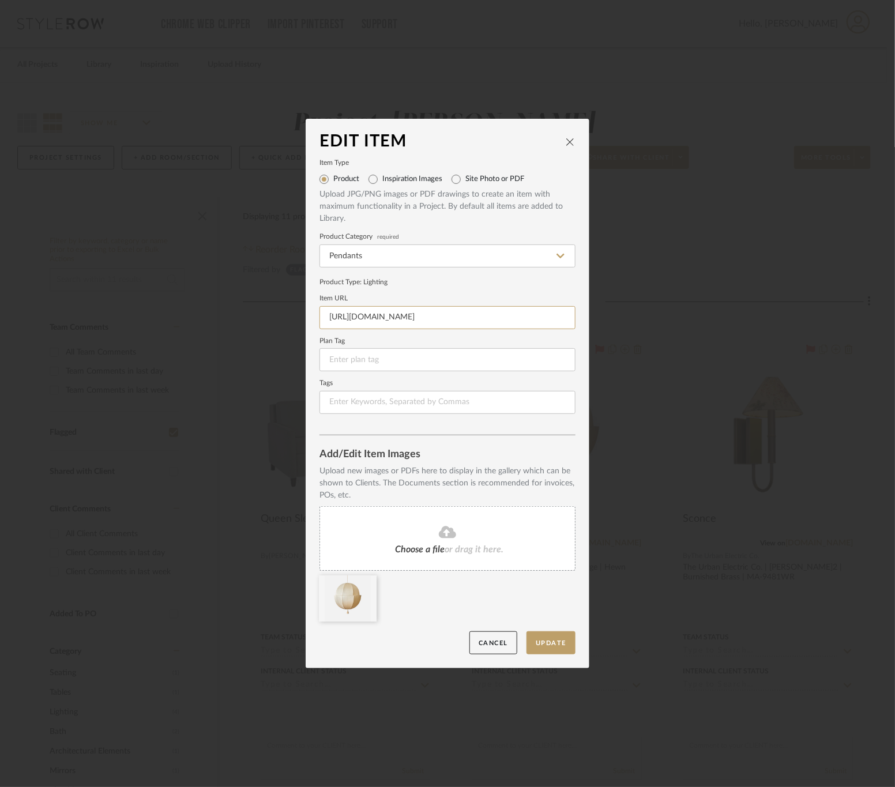
scroll to position [0, 135]
drag, startPoint x: 318, startPoint y: 312, endPoint x: 682, endPoint y: 312, distance: 363.4
click at [682, 312] on div "Edit Item Item Type Product Inspiration Images Site Photo or PDF Upload JPG/PNG…" at bounding box center [447, 393] width 895 height 787
paste input "small-p9335/lantern-pendant-small-v6493"
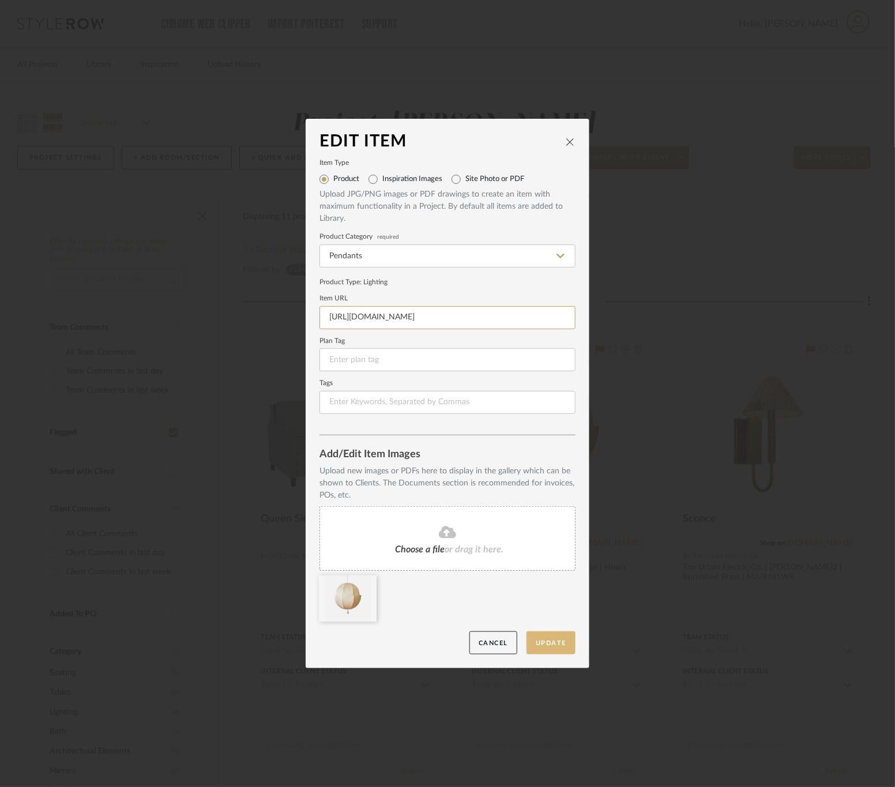
type input "[URL][DOMAIN_NAME]"
click at [547, 634] on button "Update" at bounding box center [551, 644] width 49 height 24
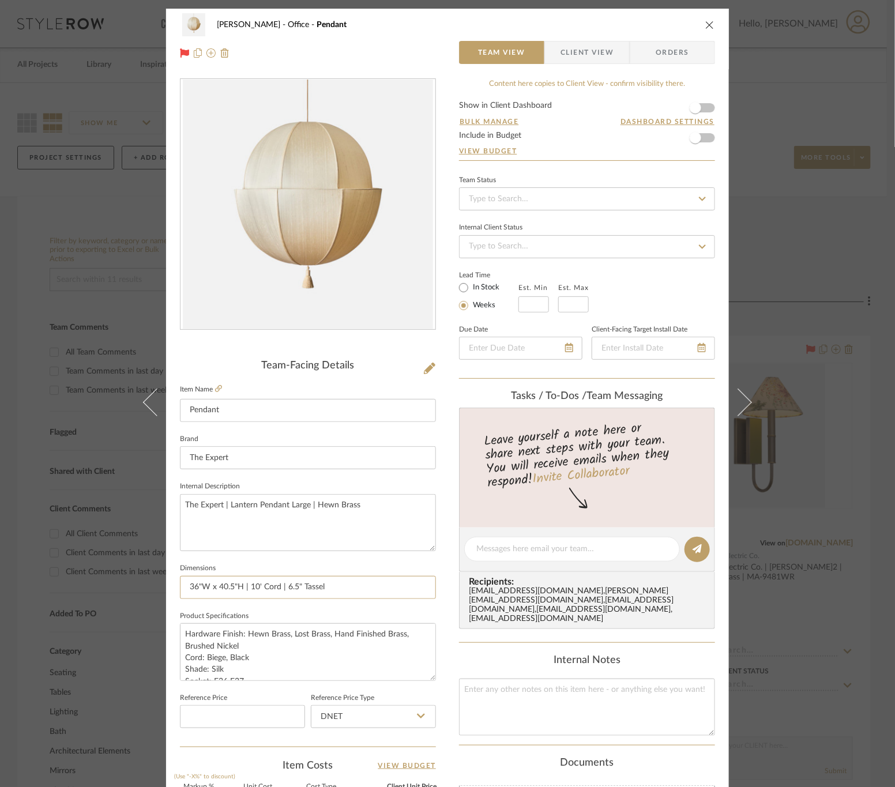
drag, startPoint x: 345, startPoint y: 590, endPoint x: 83, endPoint y: 598, distance: 262.0
click at [83, 598] on div "[PERSON_NAME] Office Pendant Team View Client View Orders Team-Facing Details I…" at bounding box center [447, 393] width 895 height 787
paste input "Width: 18 inches Length: 18 inches Height: 22.5 inches"
type input "Width: 18 inches Length: 18 inches Height: 22.5 inches"
click at [315, 568] on fieldset "Dimensions Width: 18 inches Length: 18 inches Height: 22.5 inches" at bounding box center [308, 580] width 256 height 39
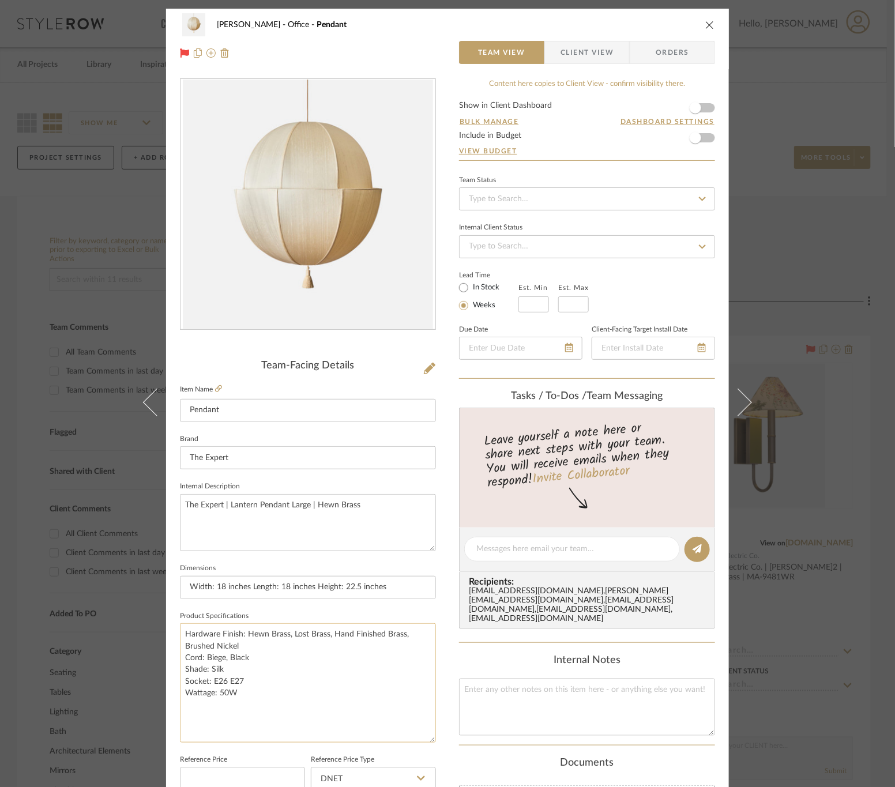
drag, startPoint x: 428, startPoint y: 674, endPoint x: 427, endPoint y: 750, distance: 76.1
click at [427, 743] on textarea "Hardware Finish: Hewn Brass, Lost Brass, Hand Finished Brass, Brushed Nickel Co…" at bounding box center [308, 682] width 256 height 119
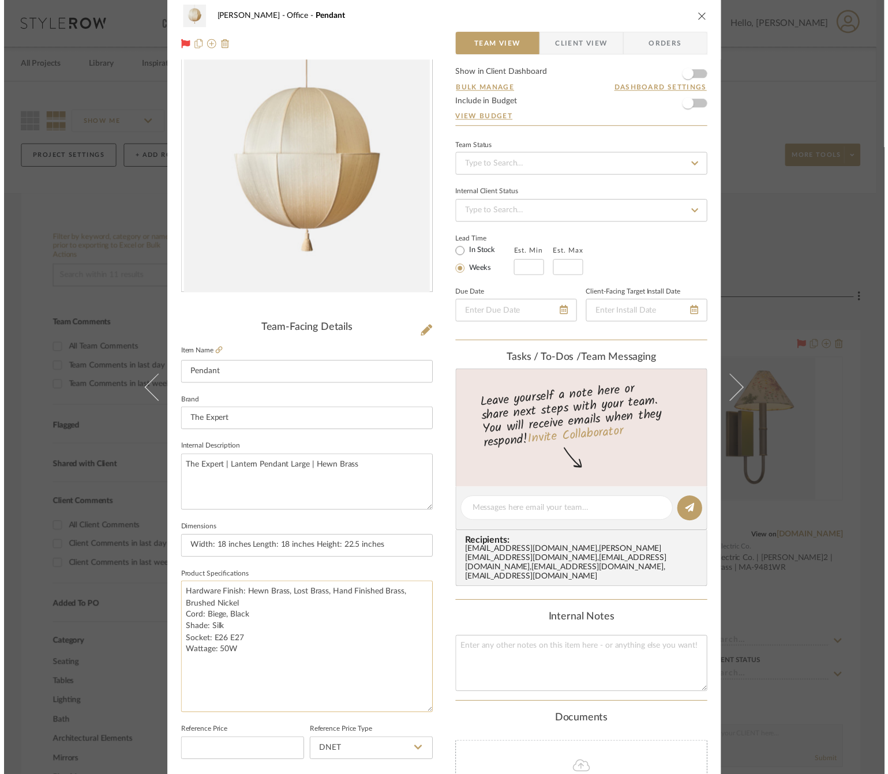
scroll to position [87, 0]
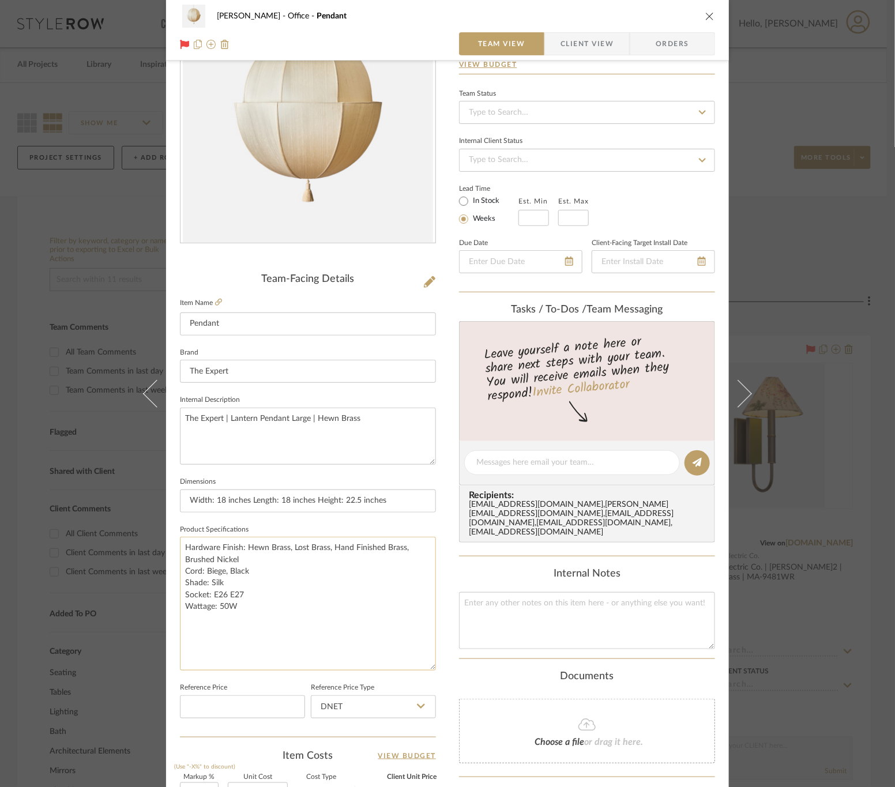
drag, startPoint x: 270, startPoint y: 611, endPoint x: 175, endPoint y: 584, distance: 98.6
click at [180, 584] on textarea "Hardware Finish: Hewn Brass, Lost Brass, Hand Finished Brass, Brushed Nickel Co…" at bounding box center [308, 604] width 256 height 134
click at [789, 62] on div "[PERSON_NAME] Office Pendant Team View Client View Orders Team-Facing Details I…" at bounding box center [447, 393] width 895 height 787
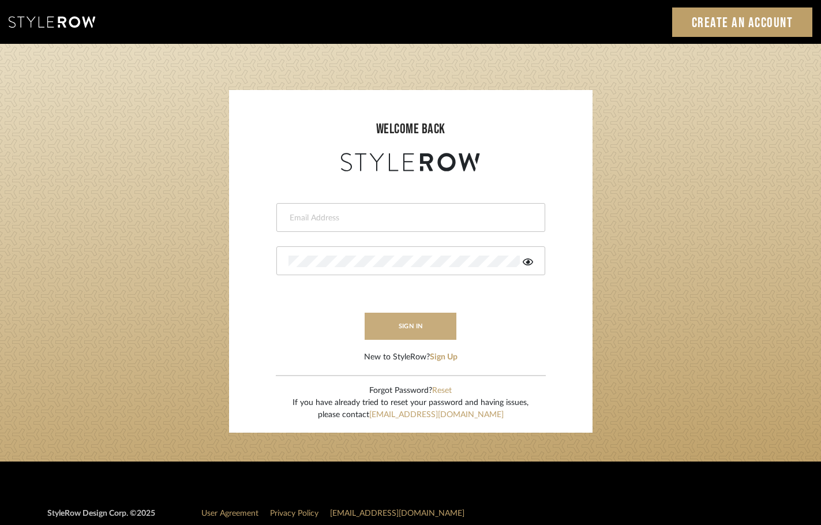
type input "afleener@marikameyer.com"
click at [392, 324] on button "sign in" at bounding box center [411, 326] width 92 height 27
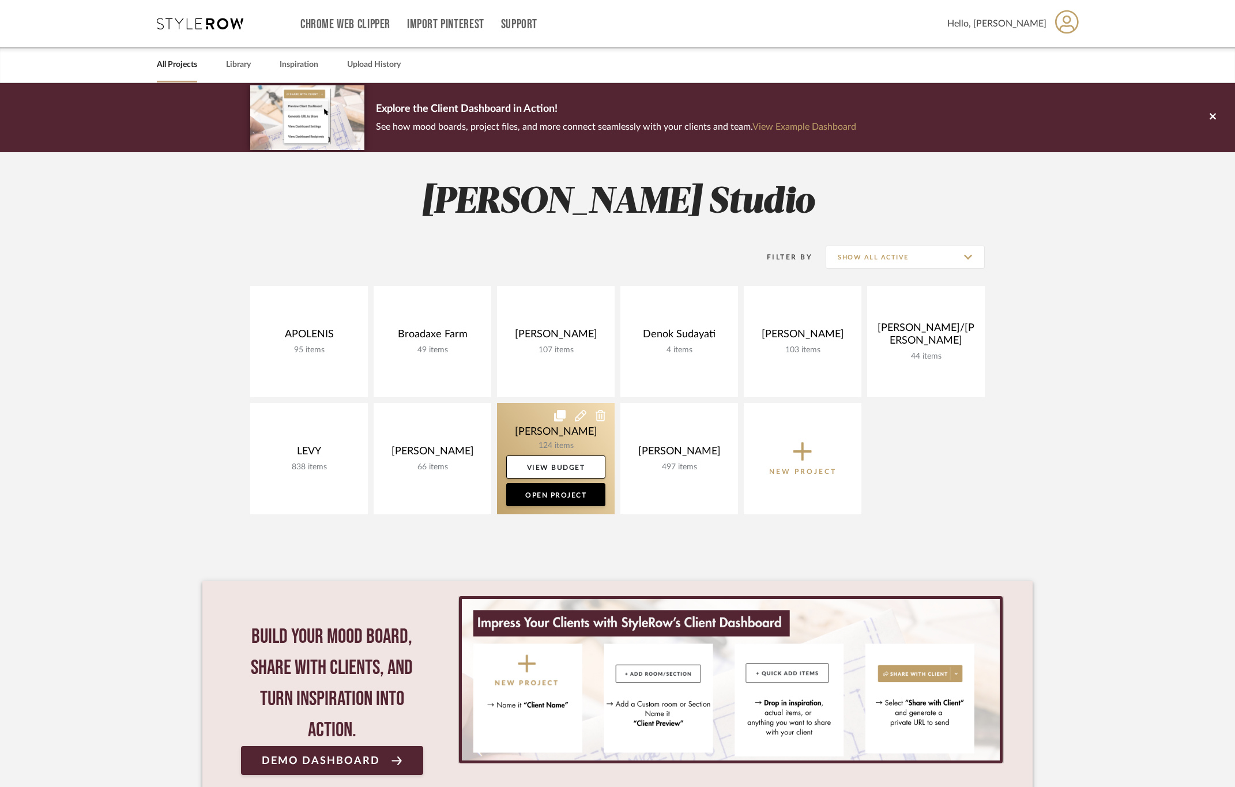
click at [528, 412] on link at bounding box center [556, 458] width 118 height 111
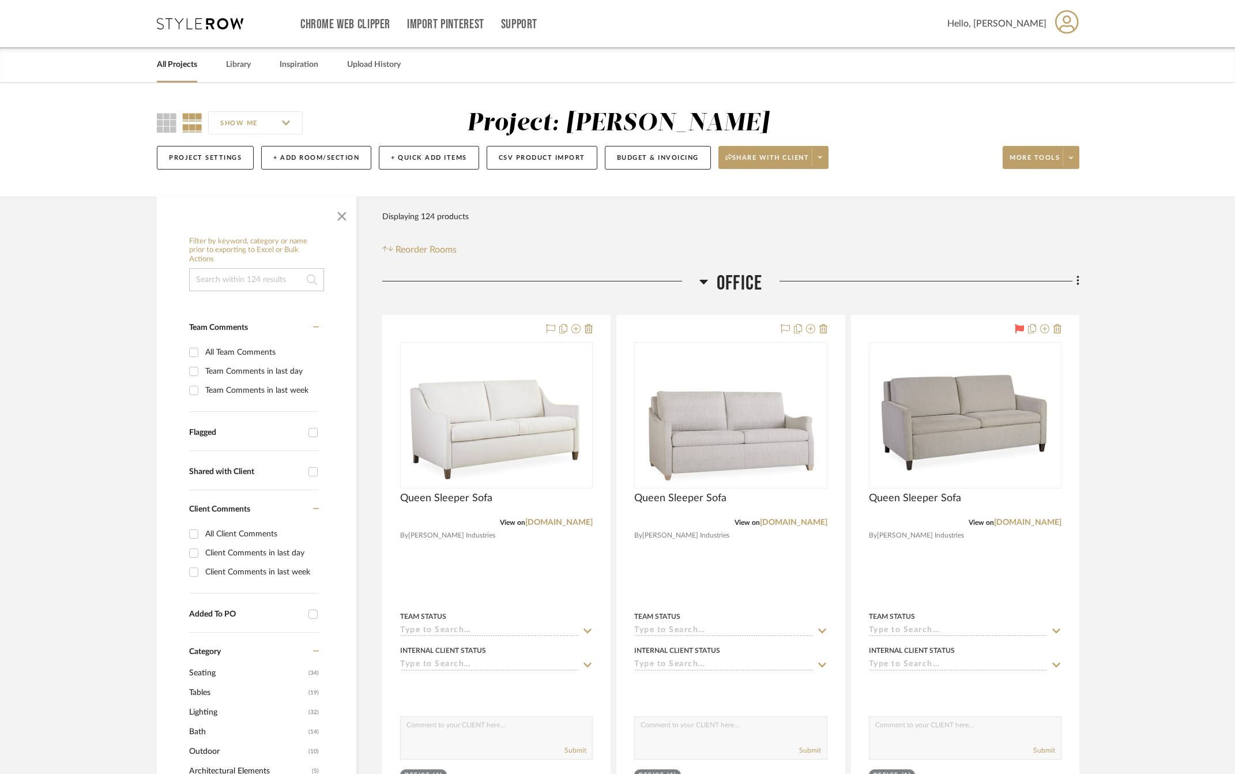
click at [758, 271] on span "Office" at bounding box center [740, 283] width 46 height 25
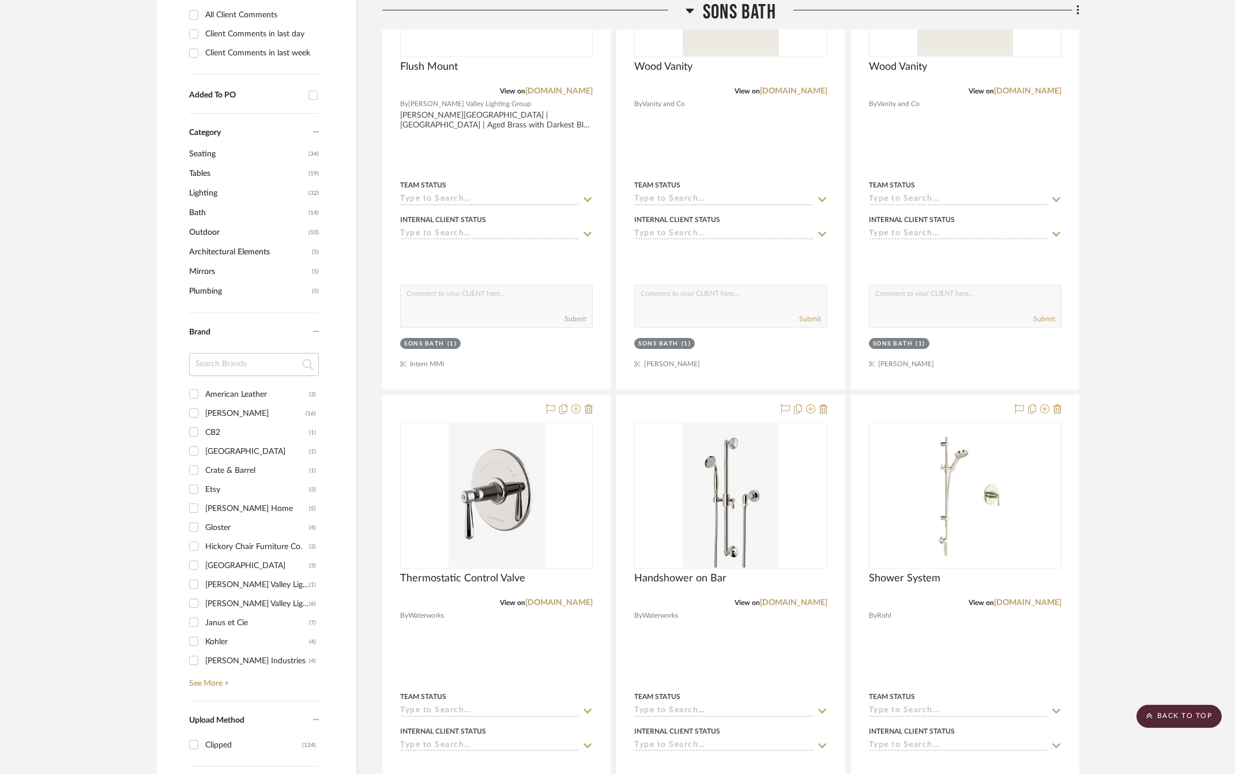
scroll to position [173, 0]
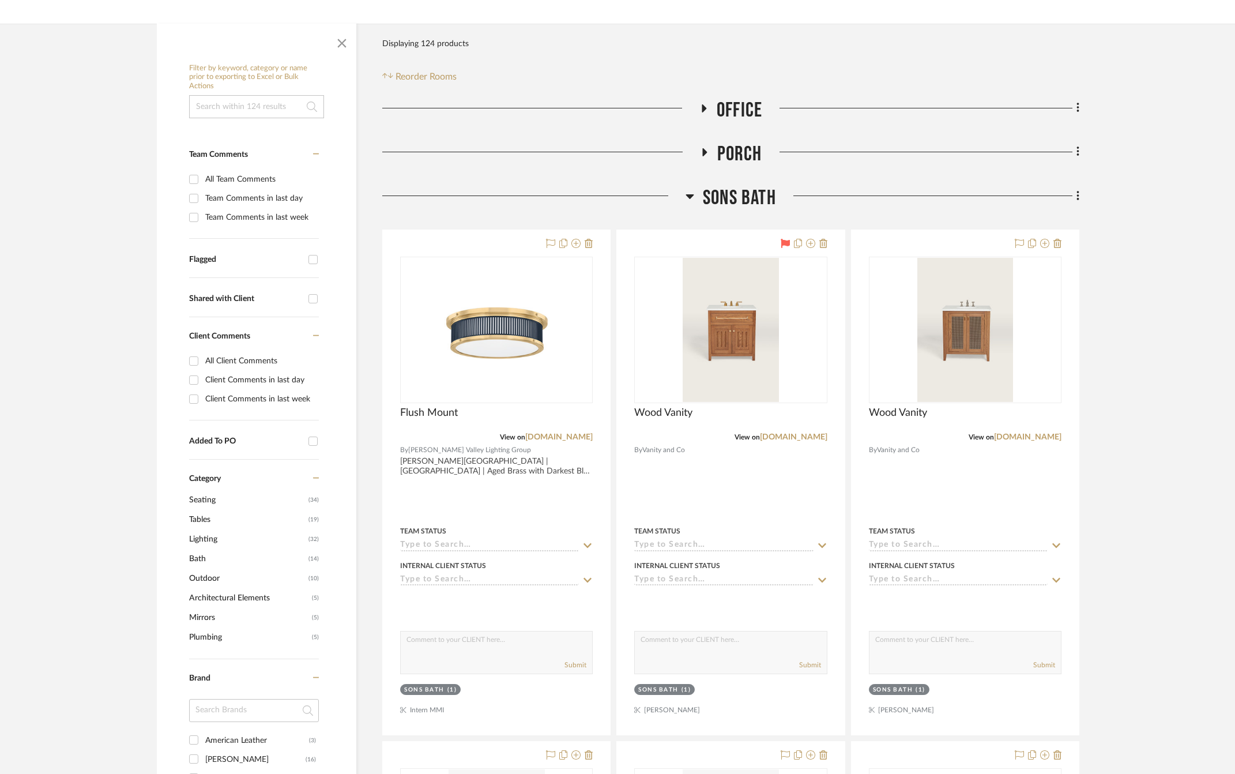
click at [313, 250] on input "Flagged" at bounding box center [313, 259] width 18 height 18
checkbox input "true"
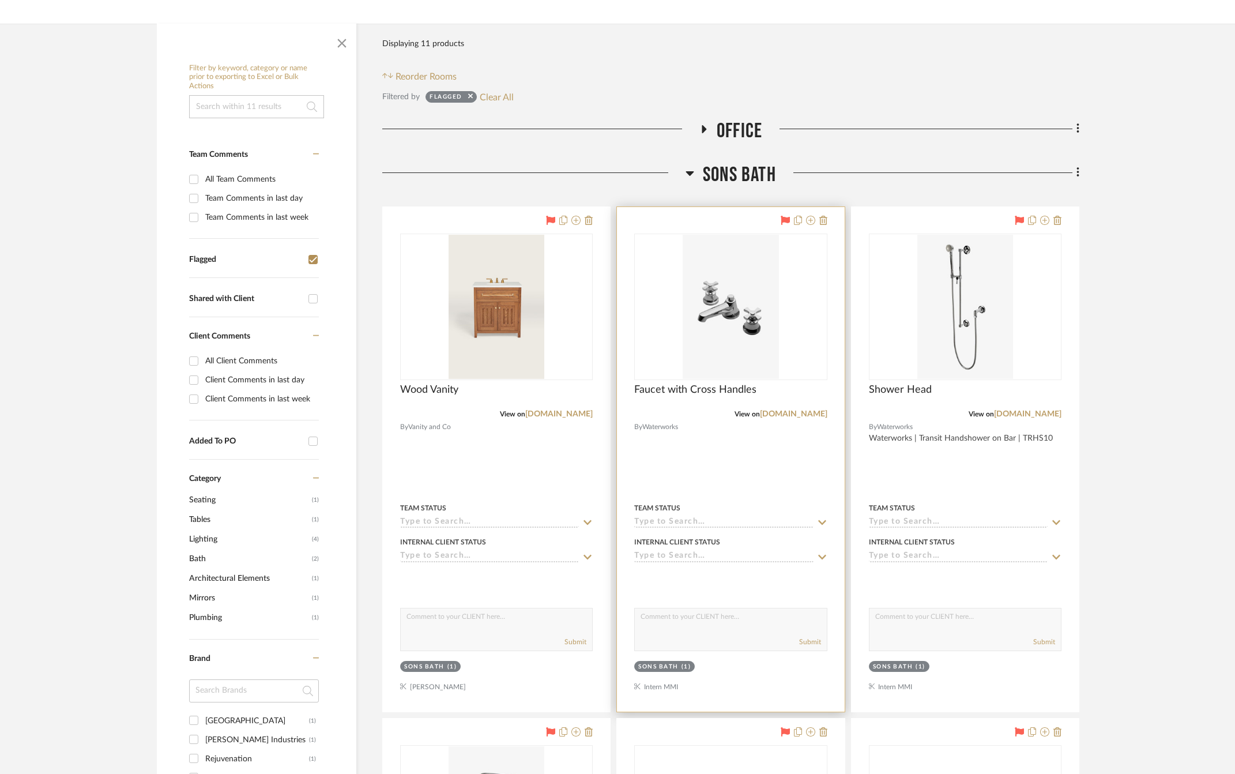
scroll to position [692, 0]
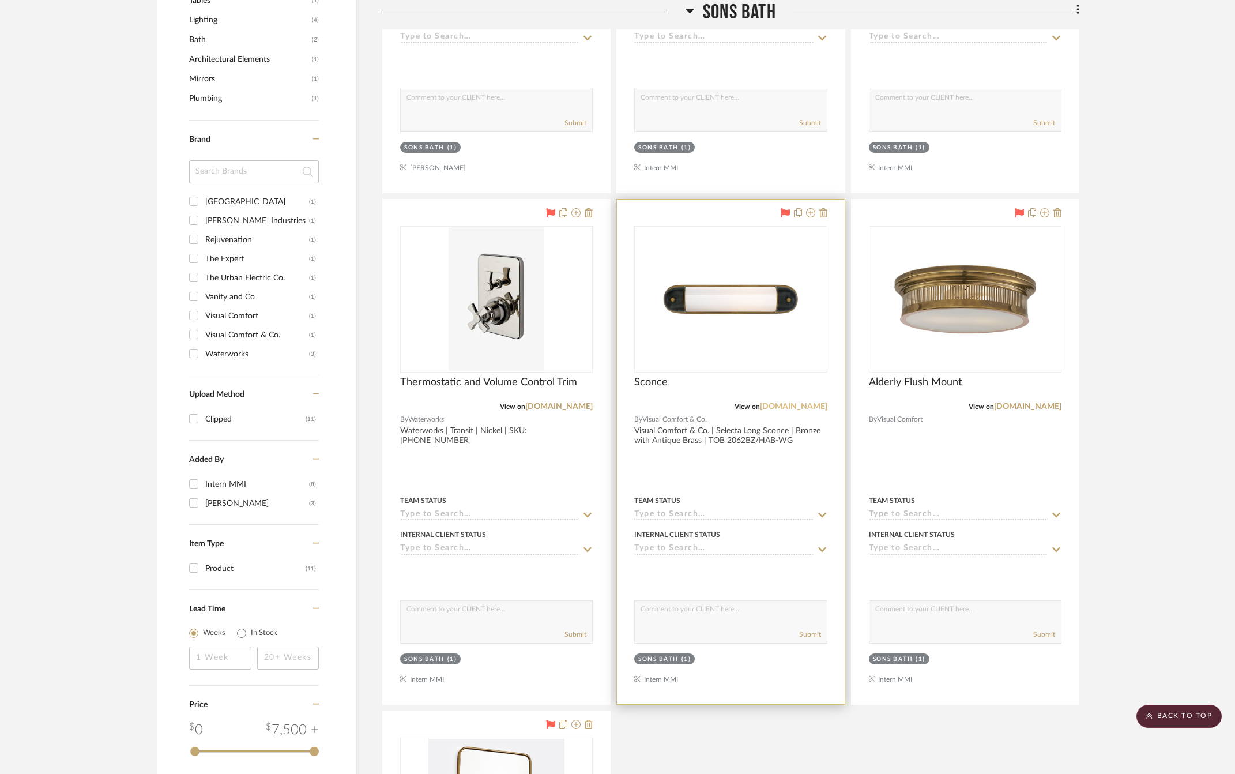
click at [789, 409] on link "[DOMAIN_NAME]" at bounding box center [793, 407] width 67 height 8
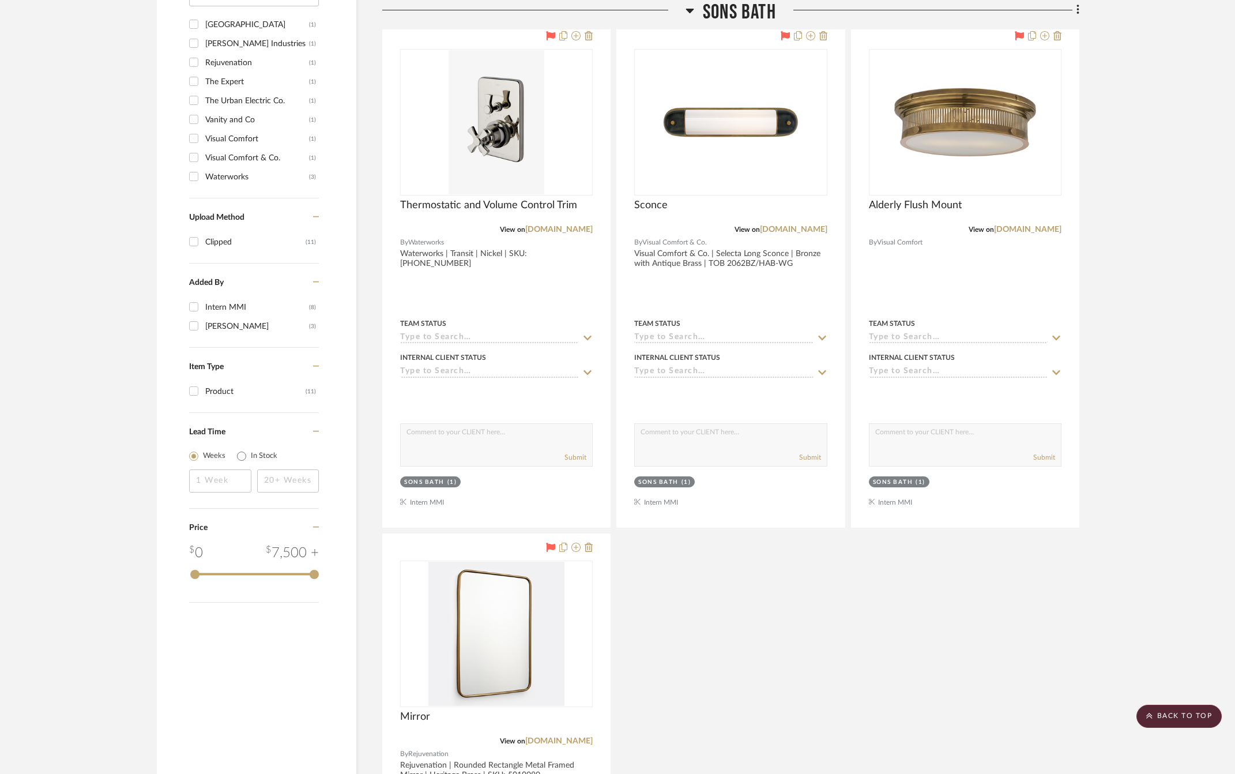
scroll to position [1125, 0]
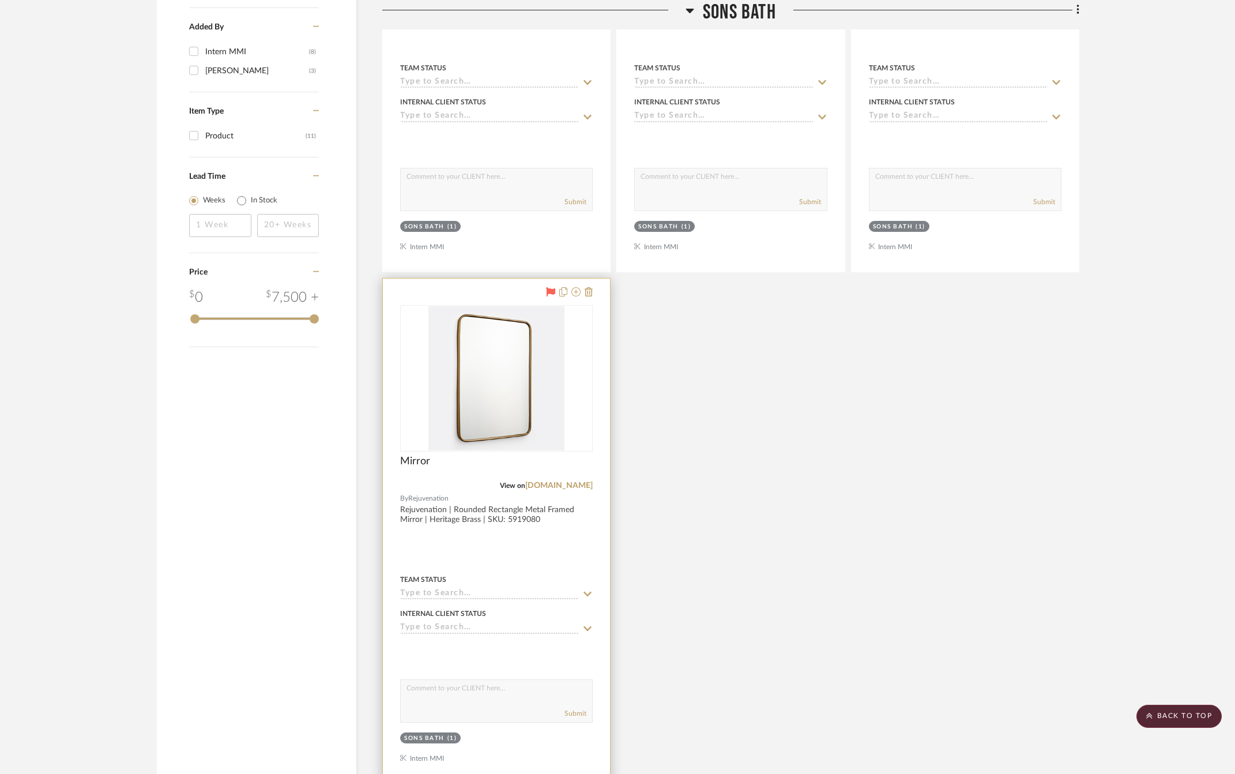
click at [533, 563] on div at bounding box center [496, 531] width 227 height 505
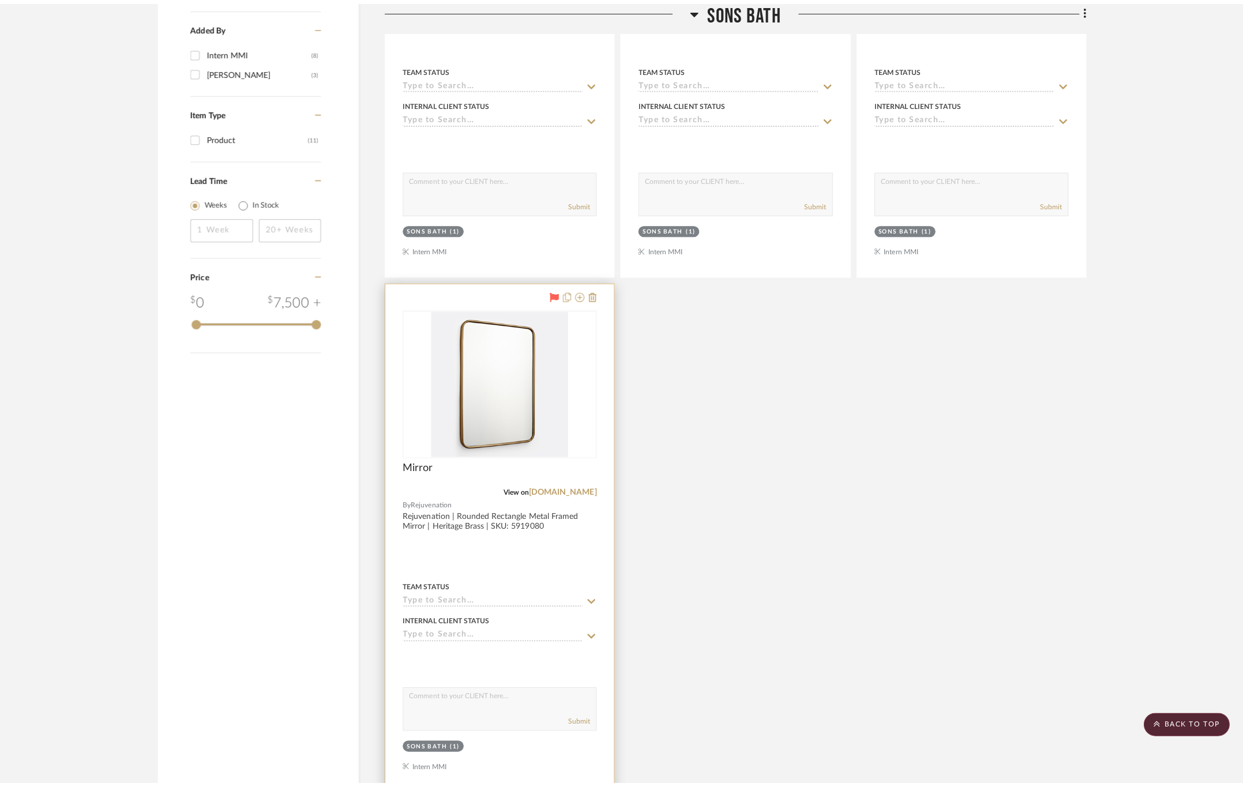
scroll to position [0, 0]
